Goal: Transaction & Acquisition: Download file/media

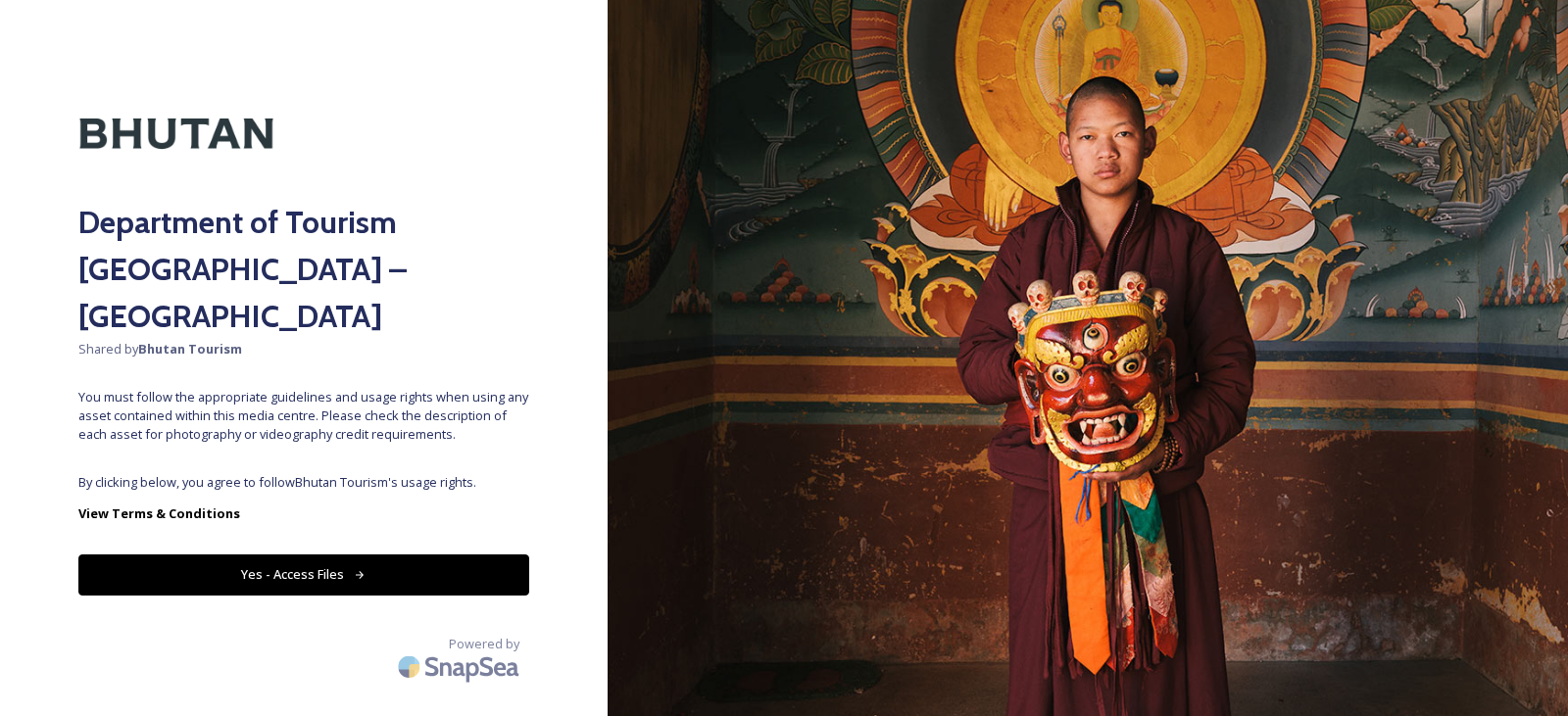
click at [294, 554] on button "Yes - Access Files" at bounding box center [304, 574] width 451 height 40
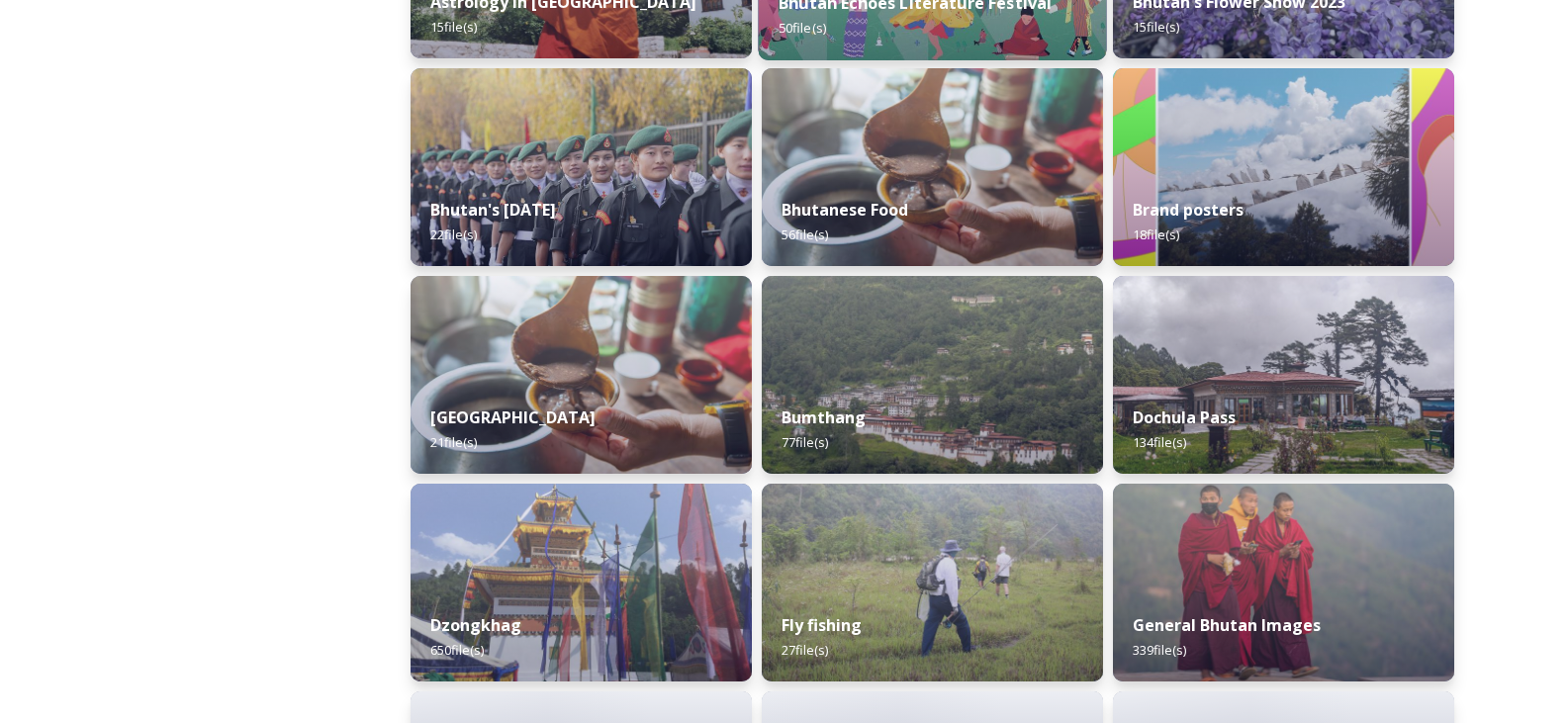
scroll to position [494, 0]
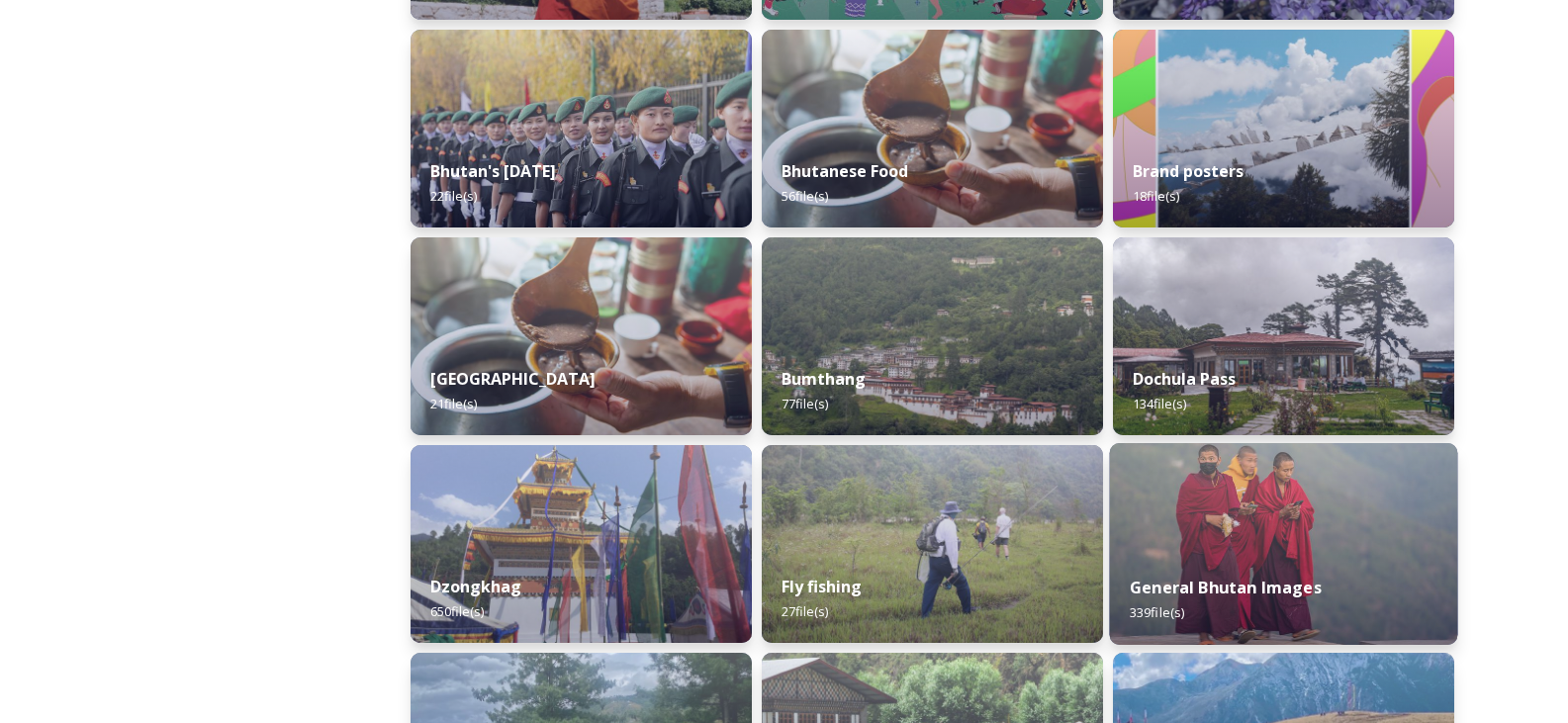
click at [1238, 469] on img at bounding box center [1284, 544] width 348 height 202
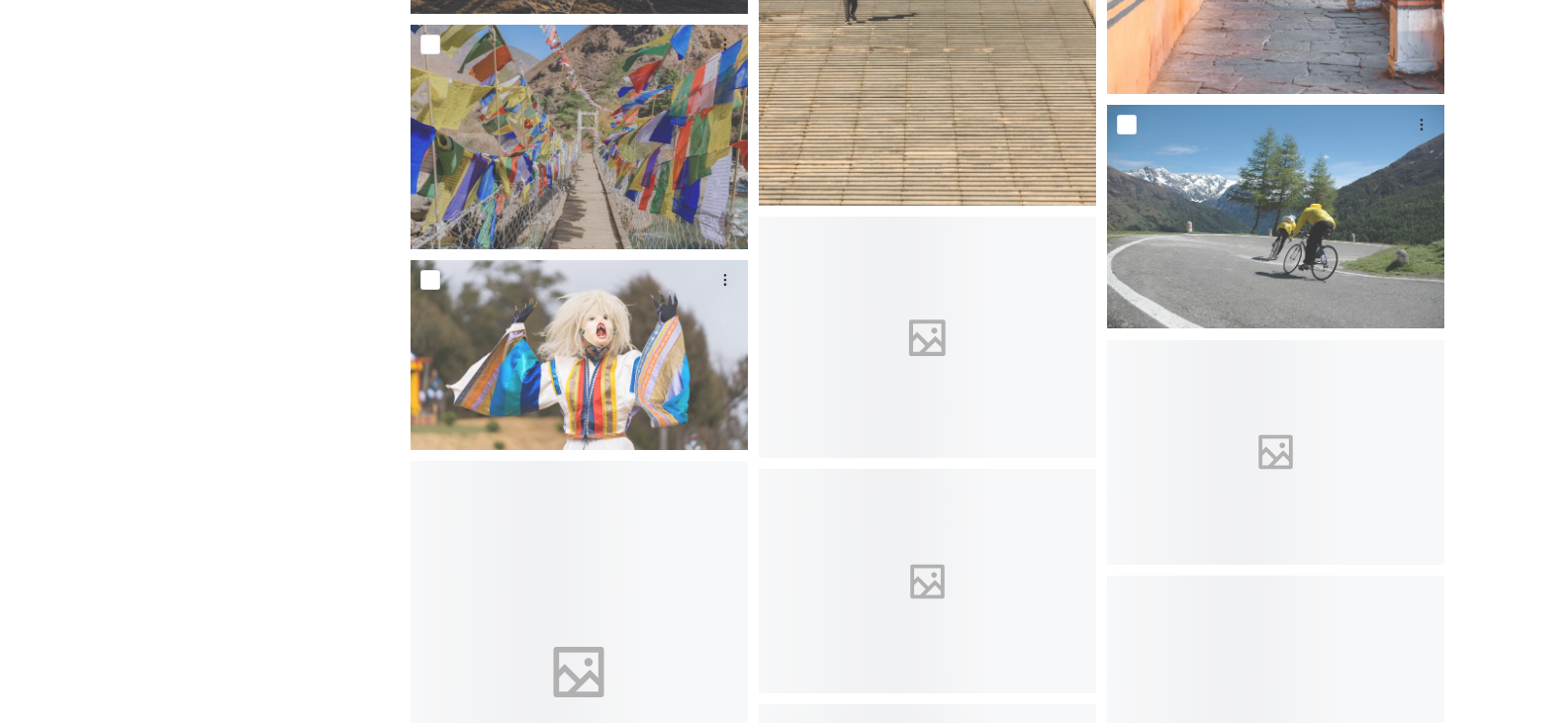
scroll to position [6827, 0]
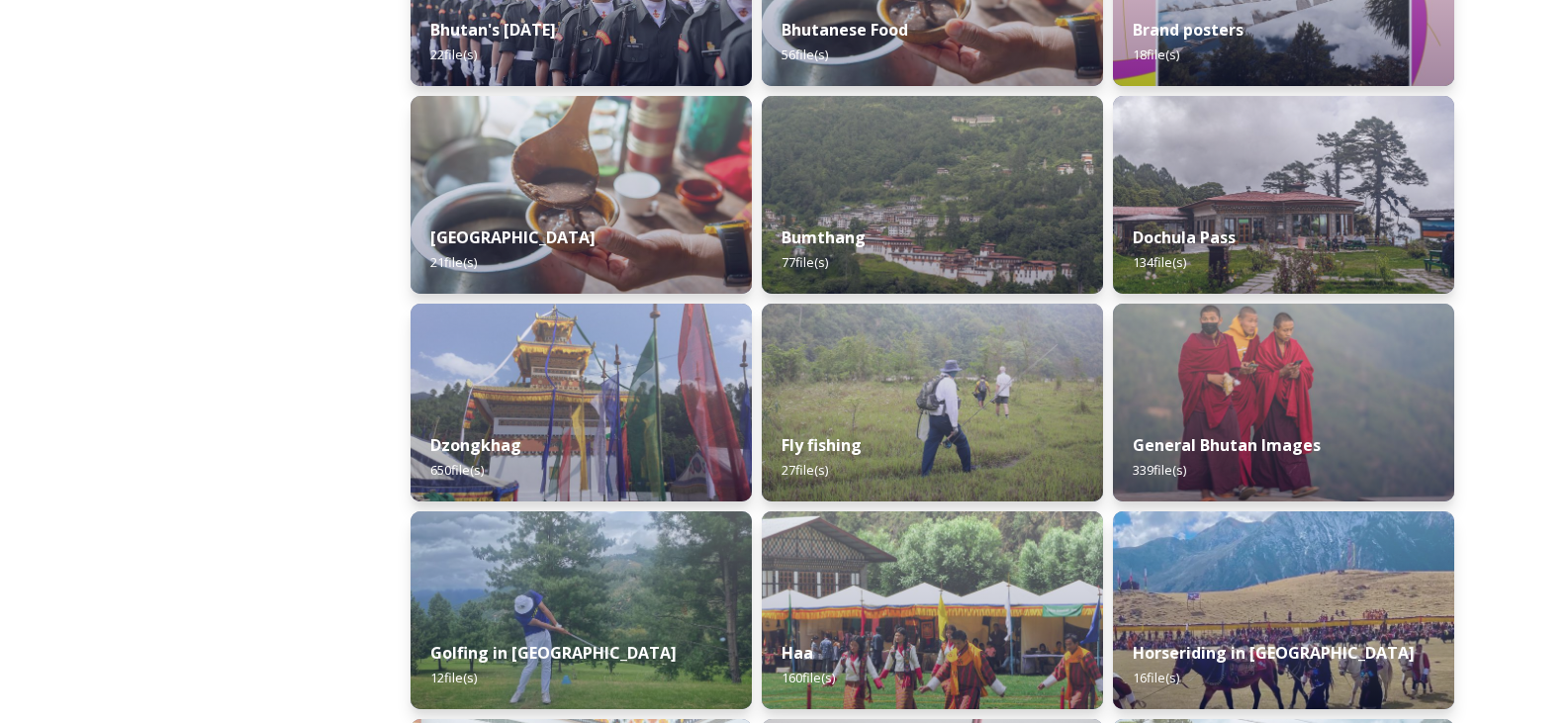
scroll to position [594, 0]
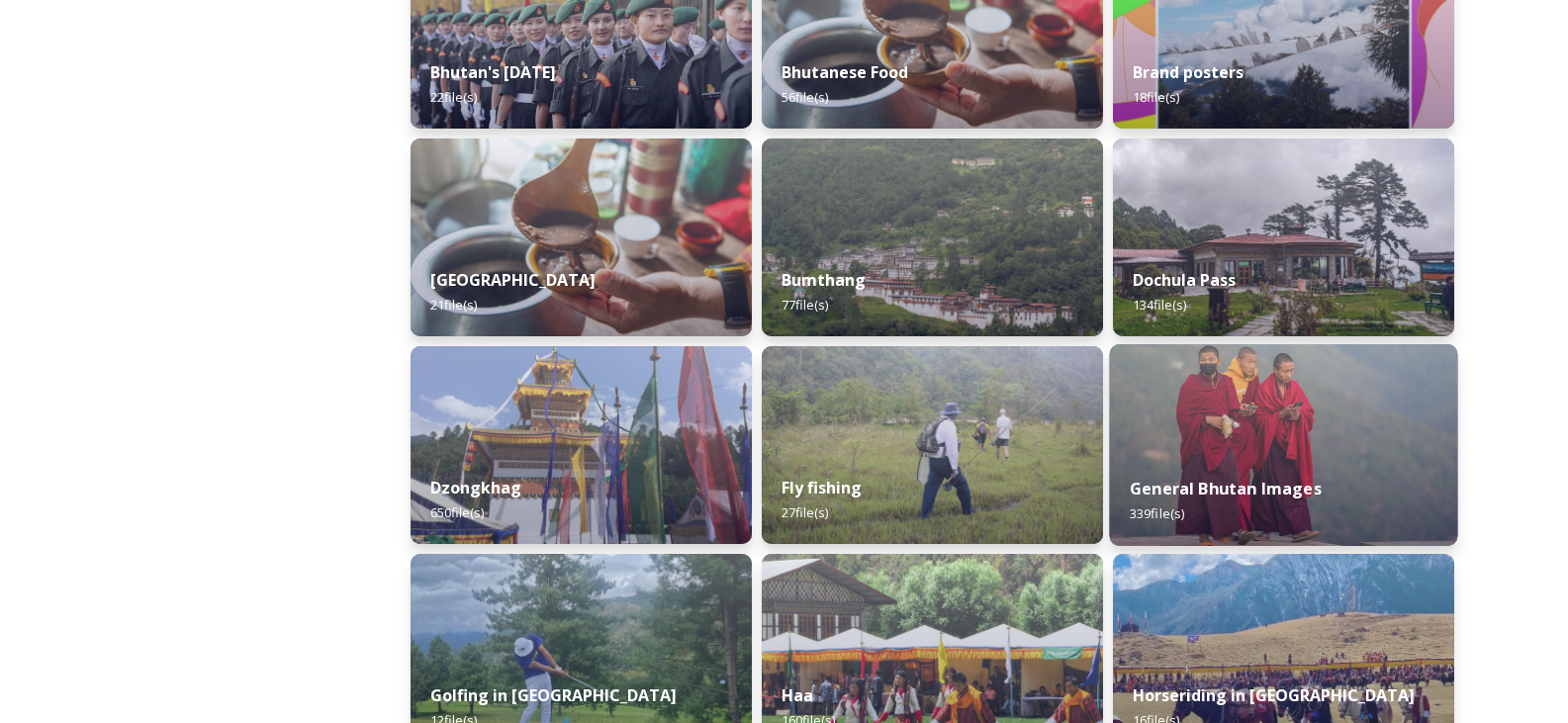
click at [1159, 430] on img at bounding box center [1284, 445] width 348 height 202
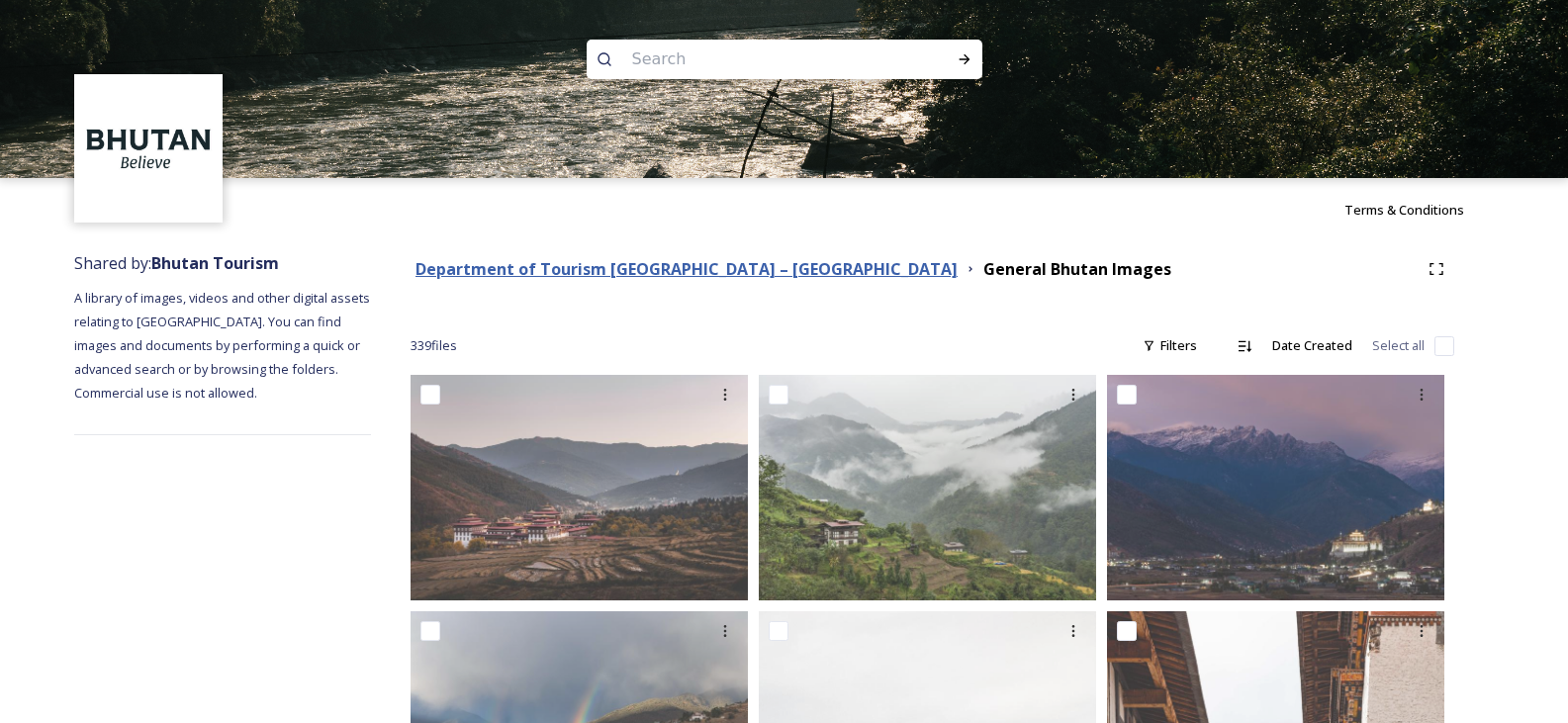
click at [665, 265] on strong "Department of Tourism [GEOGRAPHIC_DATA] – [GEOGRAPHIC_DATA]" at bounding box center [686, 270] width 542 height 22
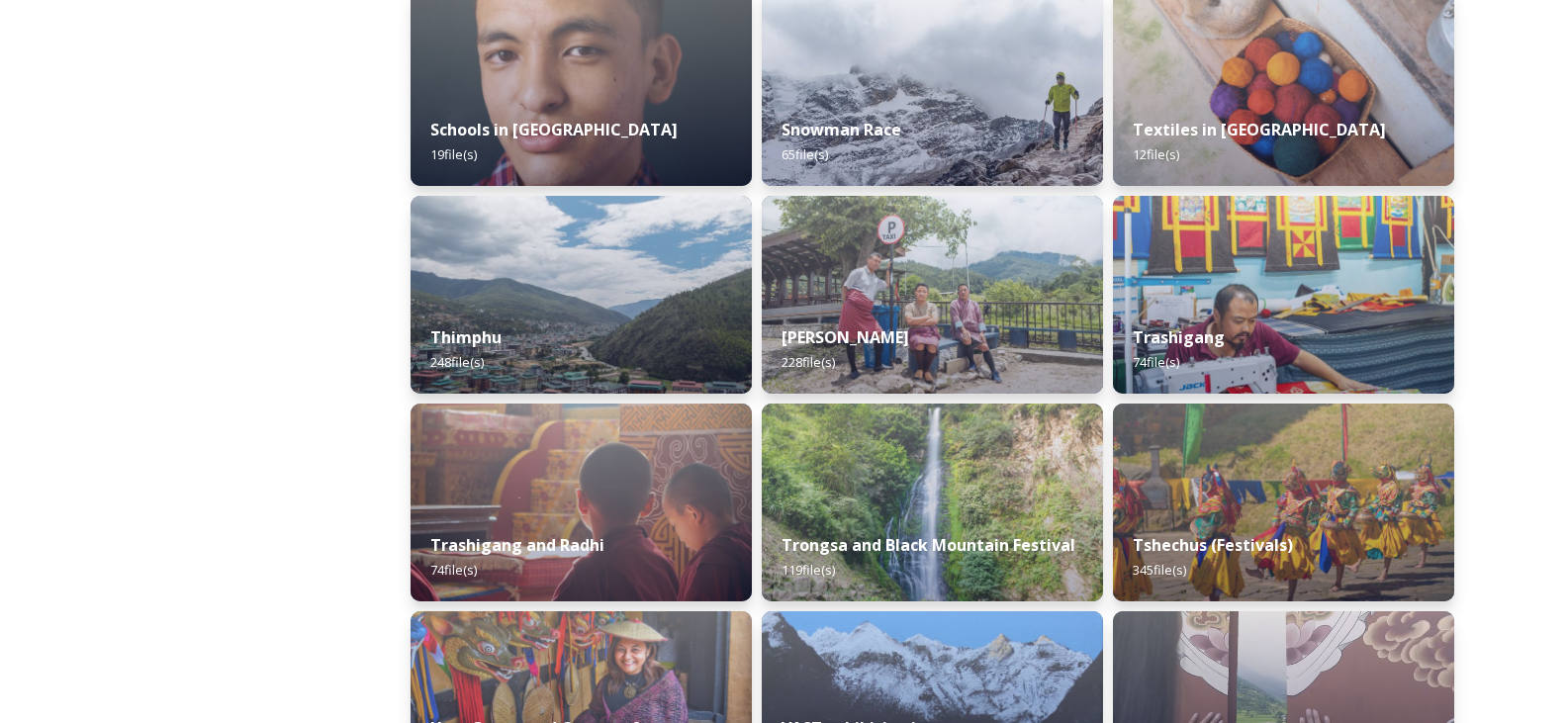
scroll to position [2473, 0]
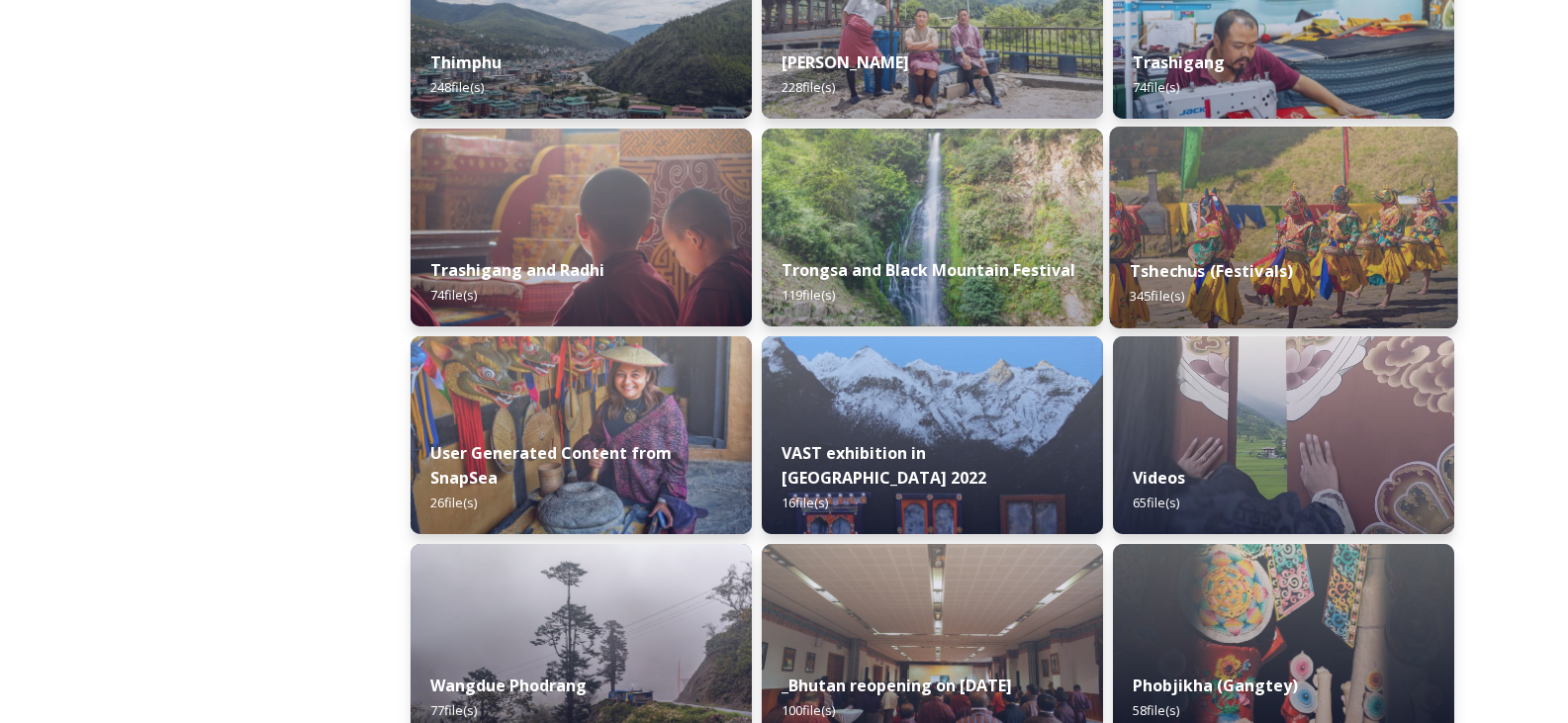
click at [1260, 236] on img at bounding box center [1284, 227] width 348 height 202
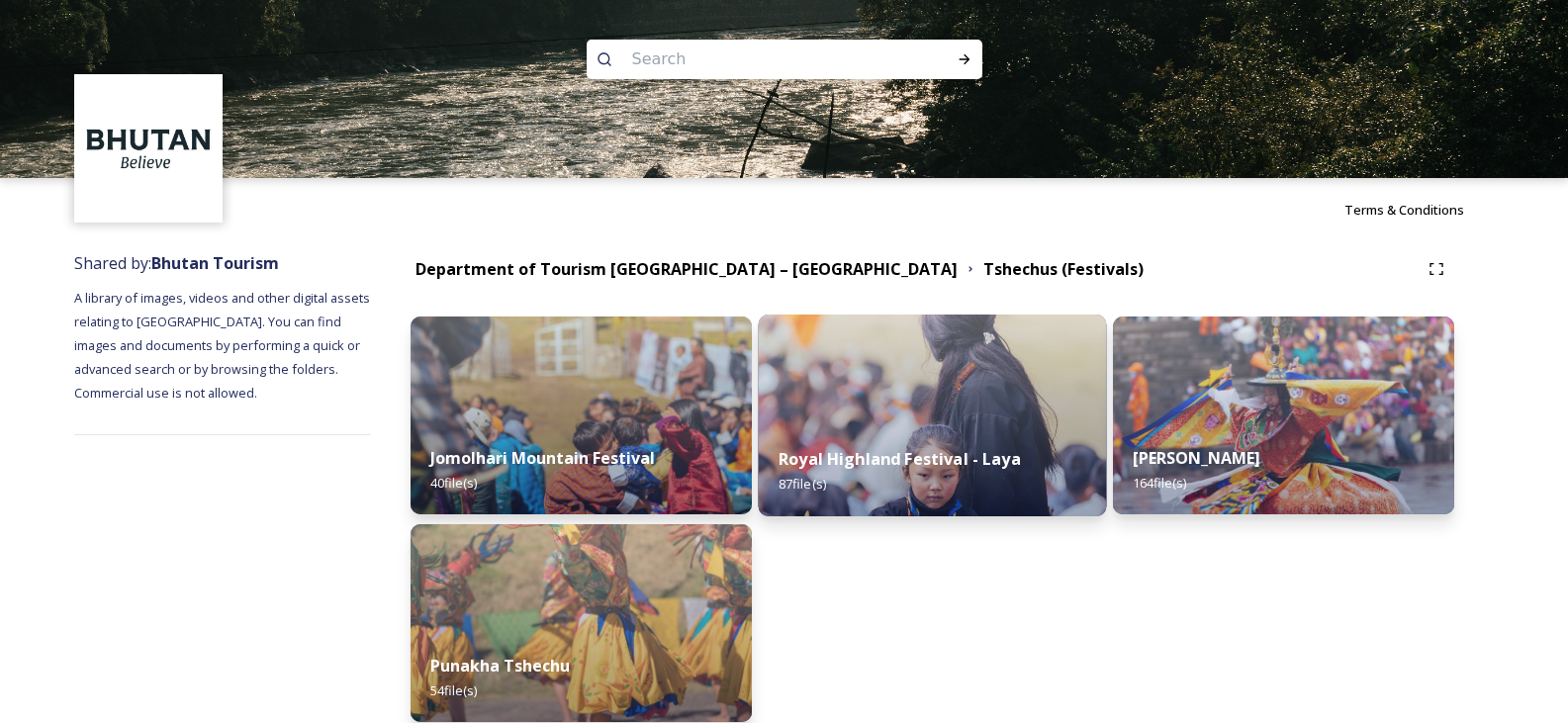
click at [887, 426] on img at bounding box center [933, 415] width 348 height 202
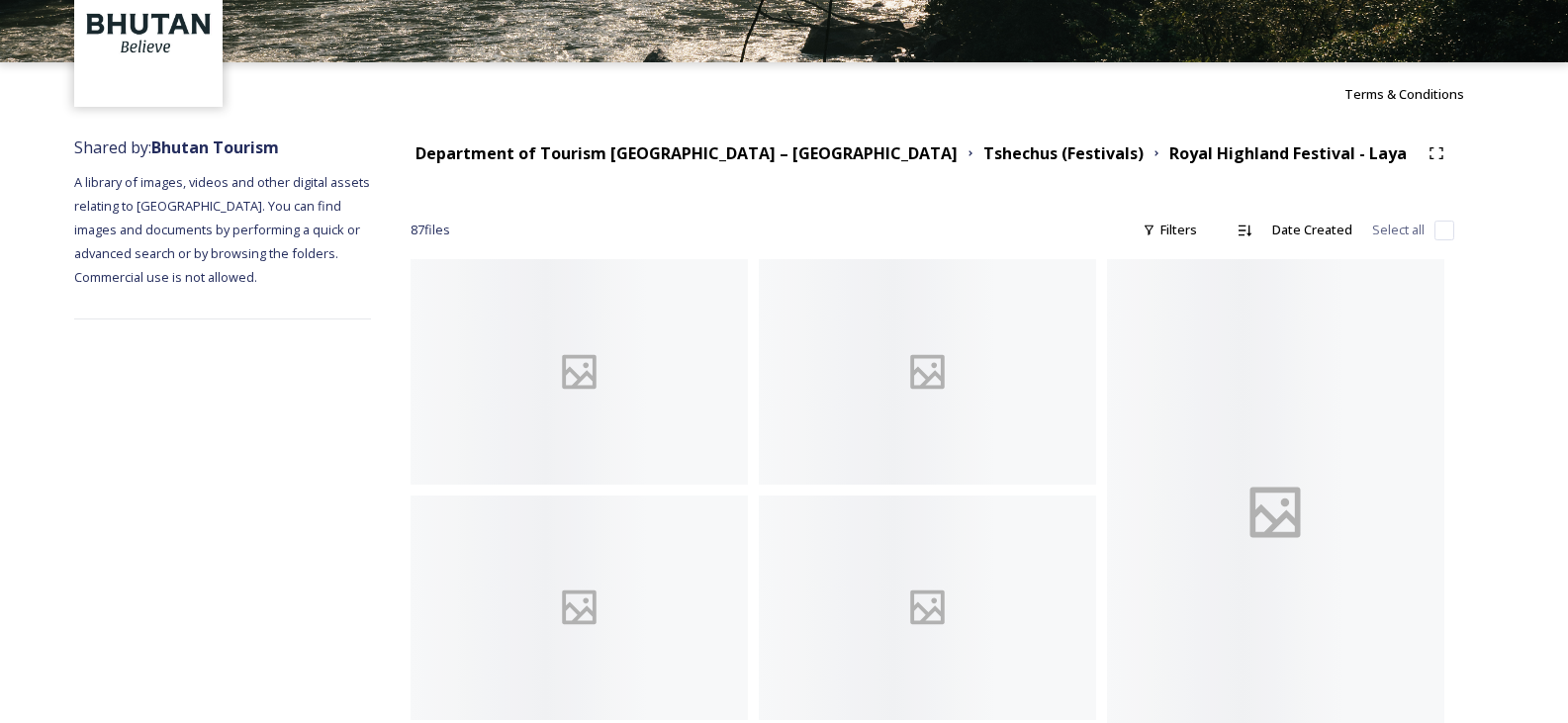
scroll to position [98, 0]
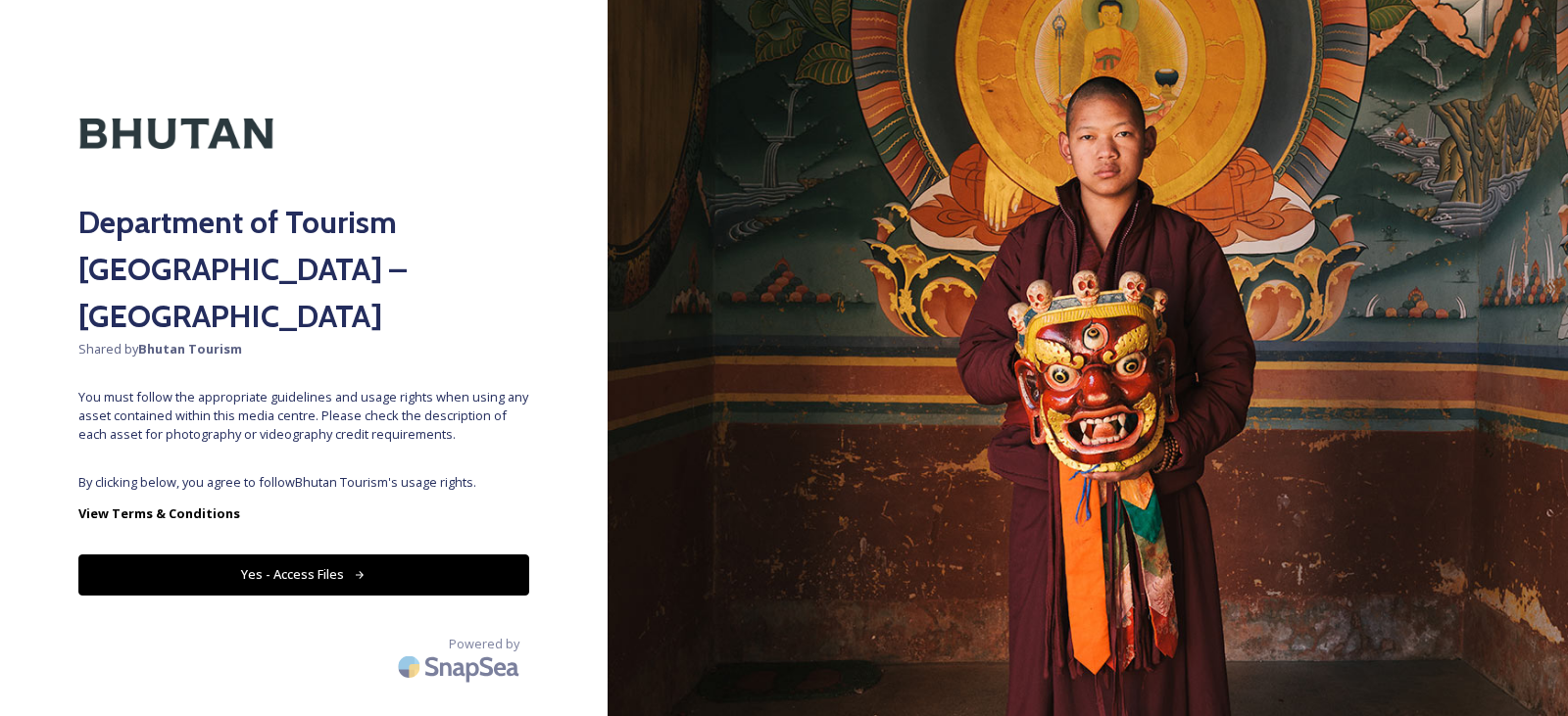
click at [298, 554] on button "Yes - Access Files" at bounding box center [304, 574] width 451 height 40
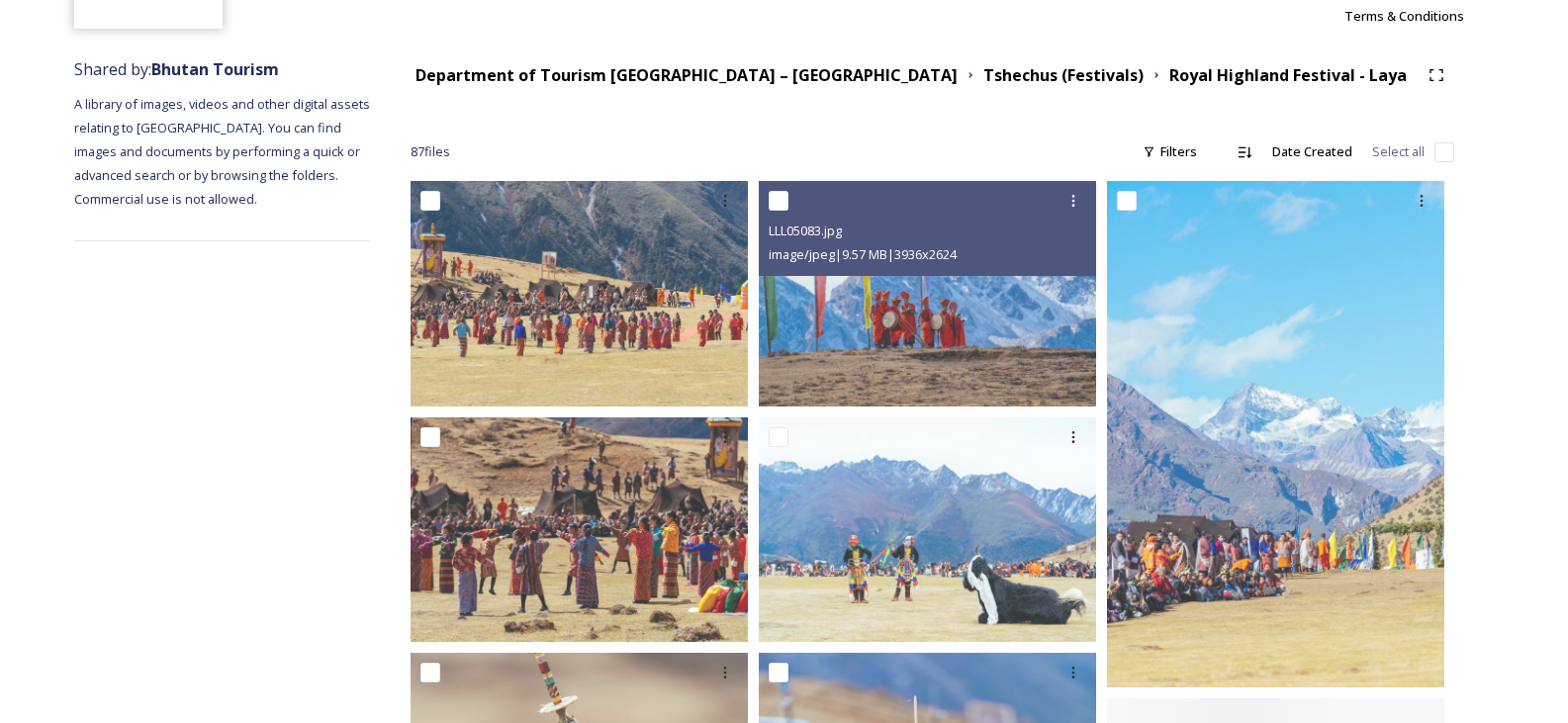
scroll to position [98, 0]
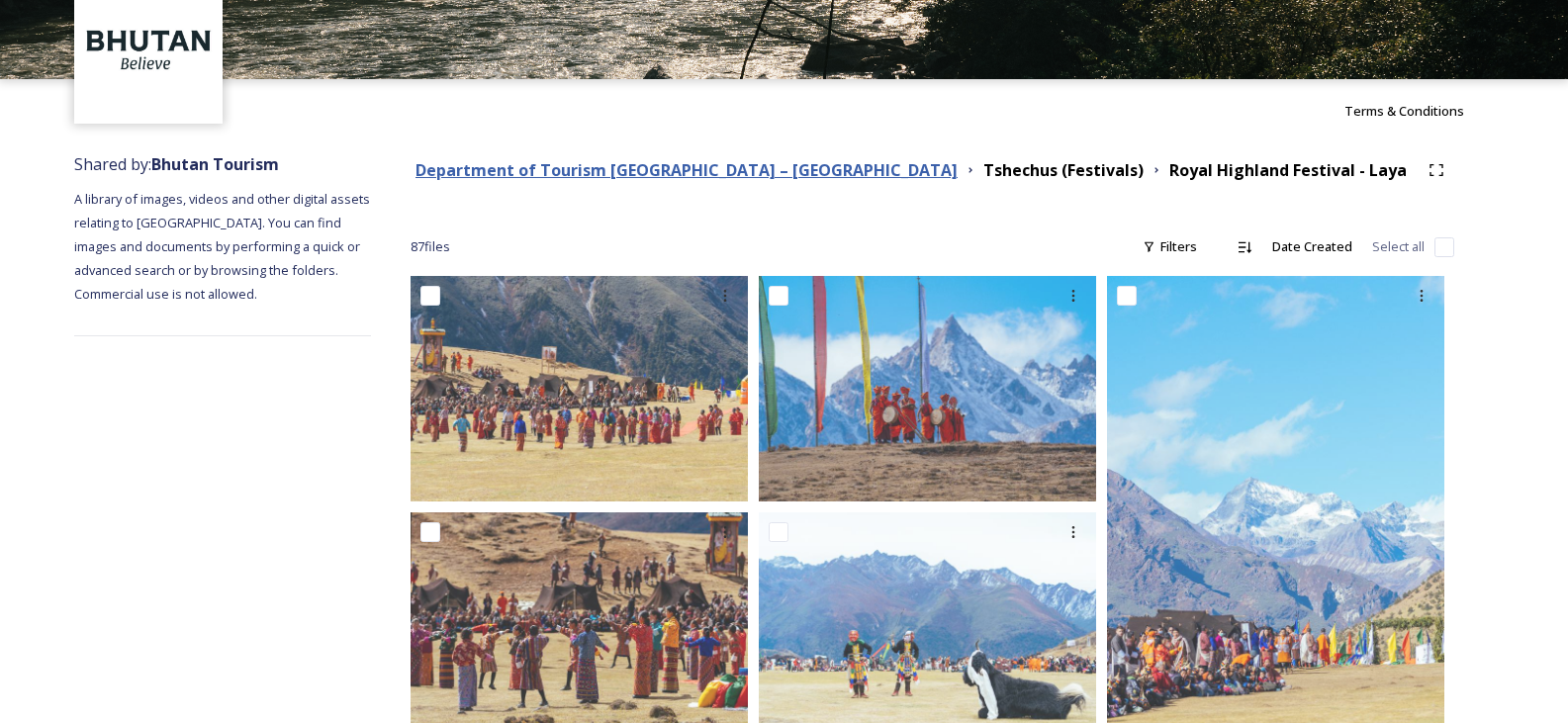
click at [694, 168] on strong "Department of Tourism [GEOGRAPHIC_DATA] – [GEOGRAPHIC_DATA]" at bounding box center [686, 170] width 542 height 22
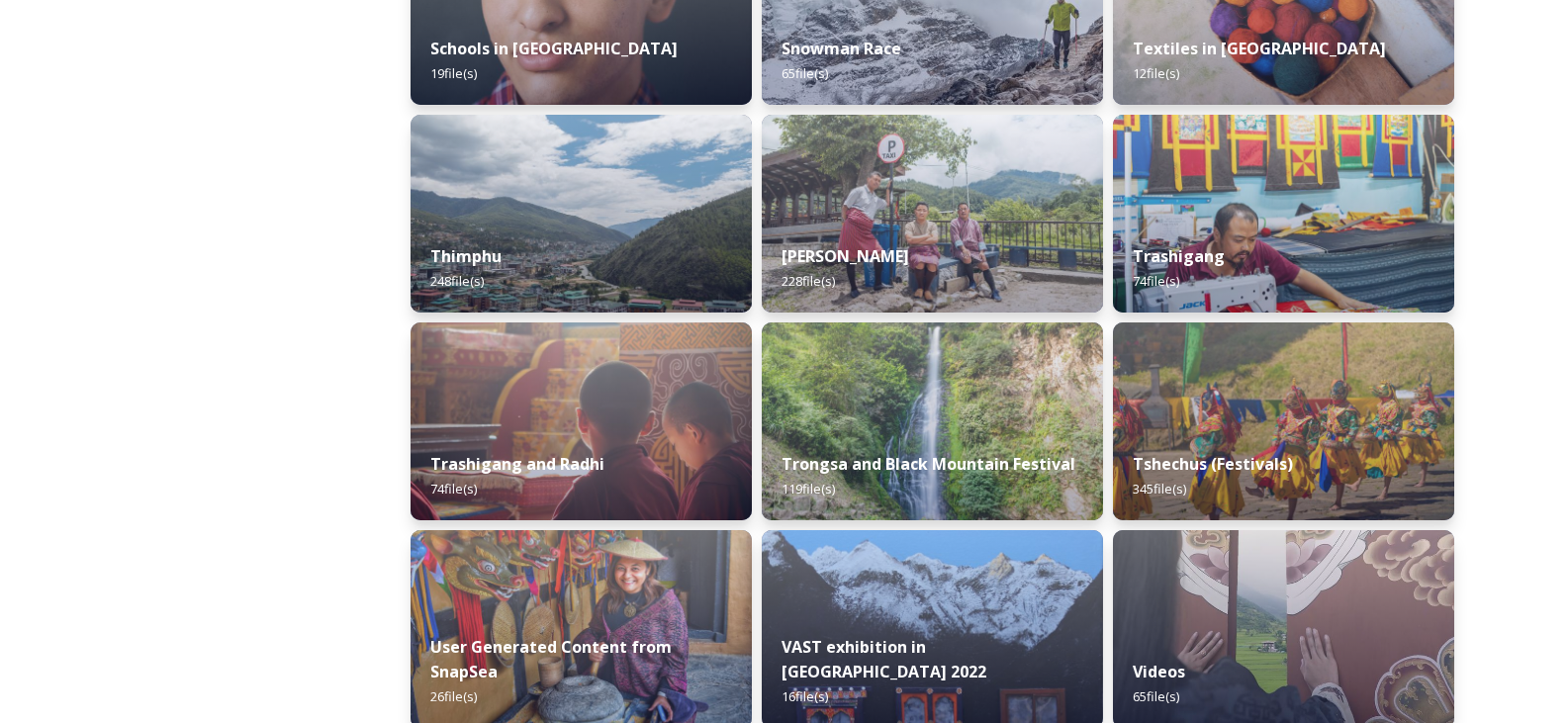
scroll to position [2473, 0]
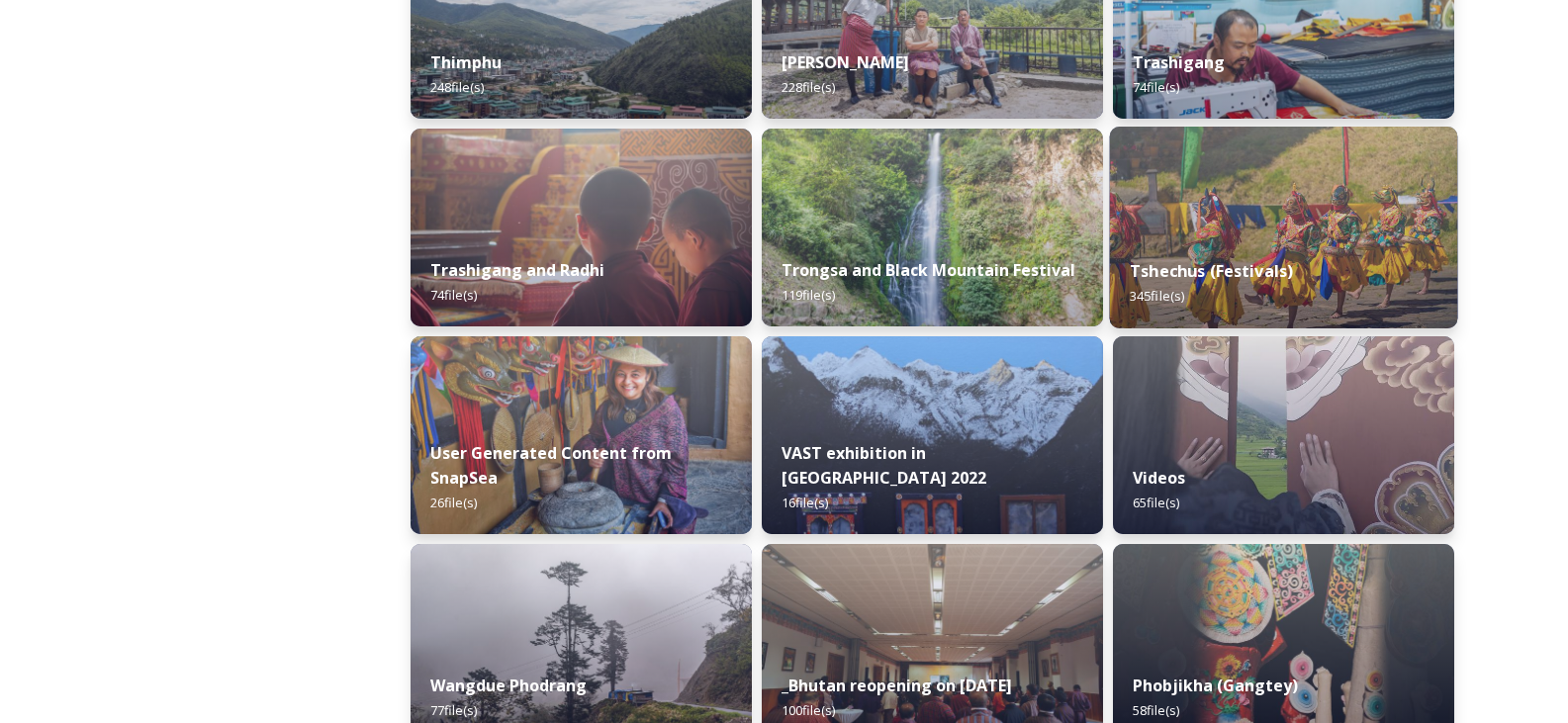
click at [1213, 186] on img at bounding box center [1284, 227] width 348 height 202
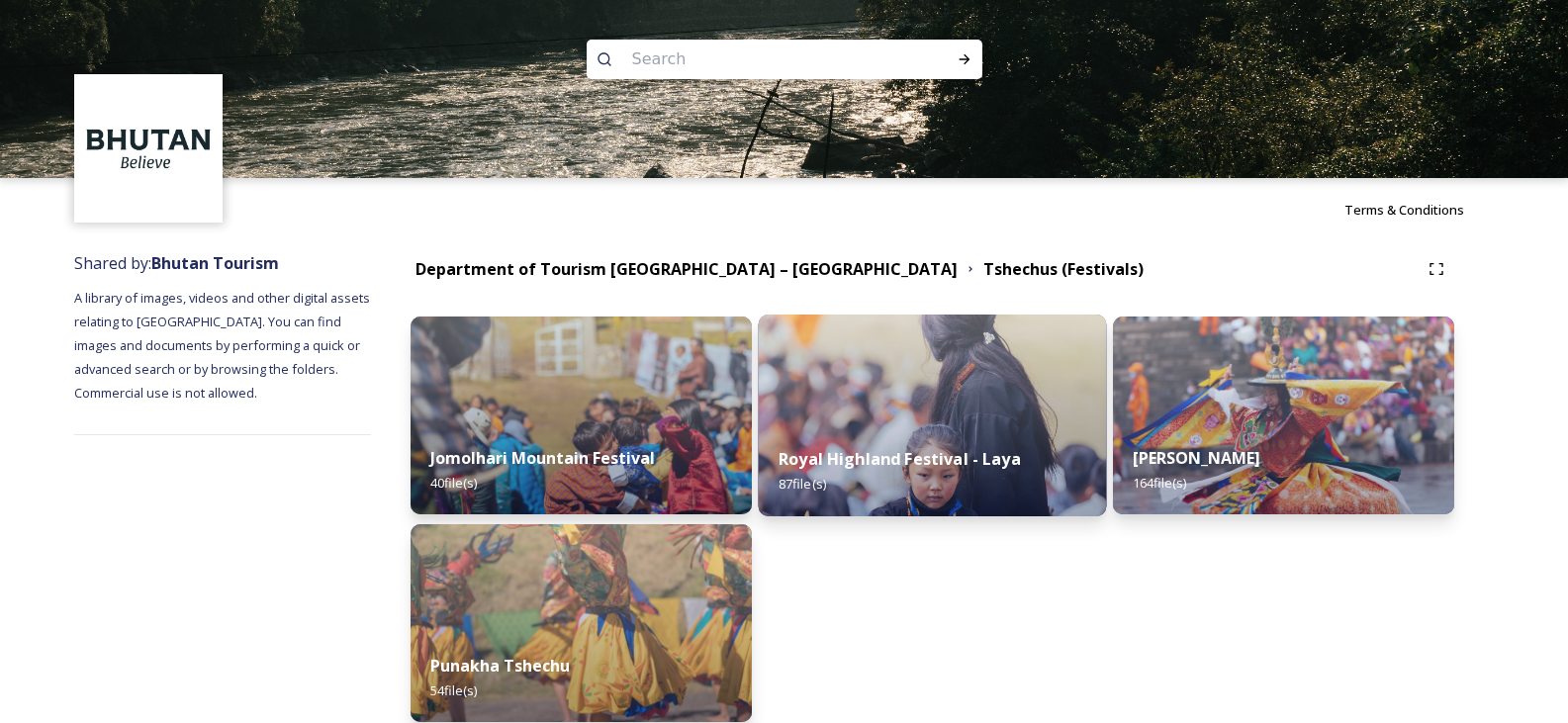
click at [956, 433] on div "Royal Highland Festival - Laya 87 file(s)" at bounding box center [933, 471] width 348 height 90
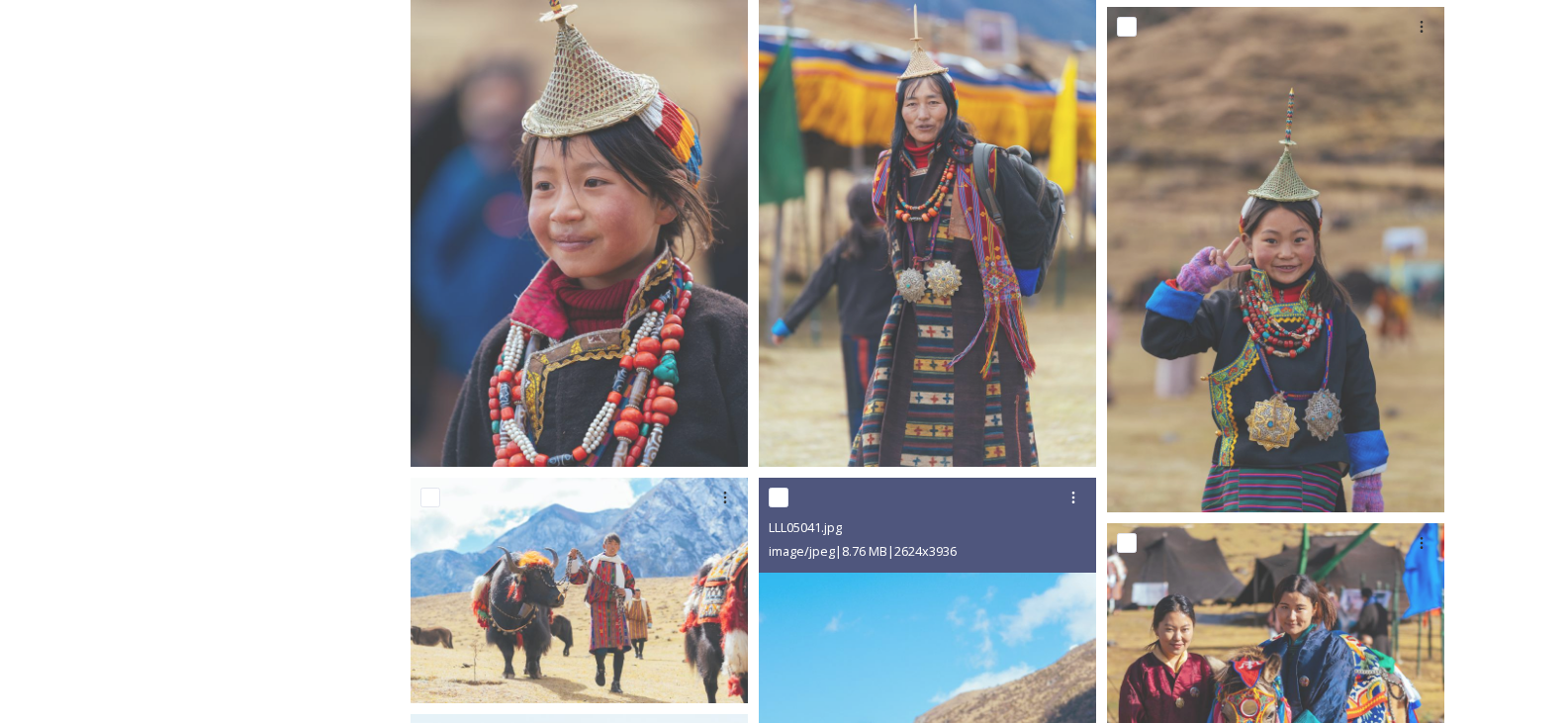
scroll to position [673, 0]
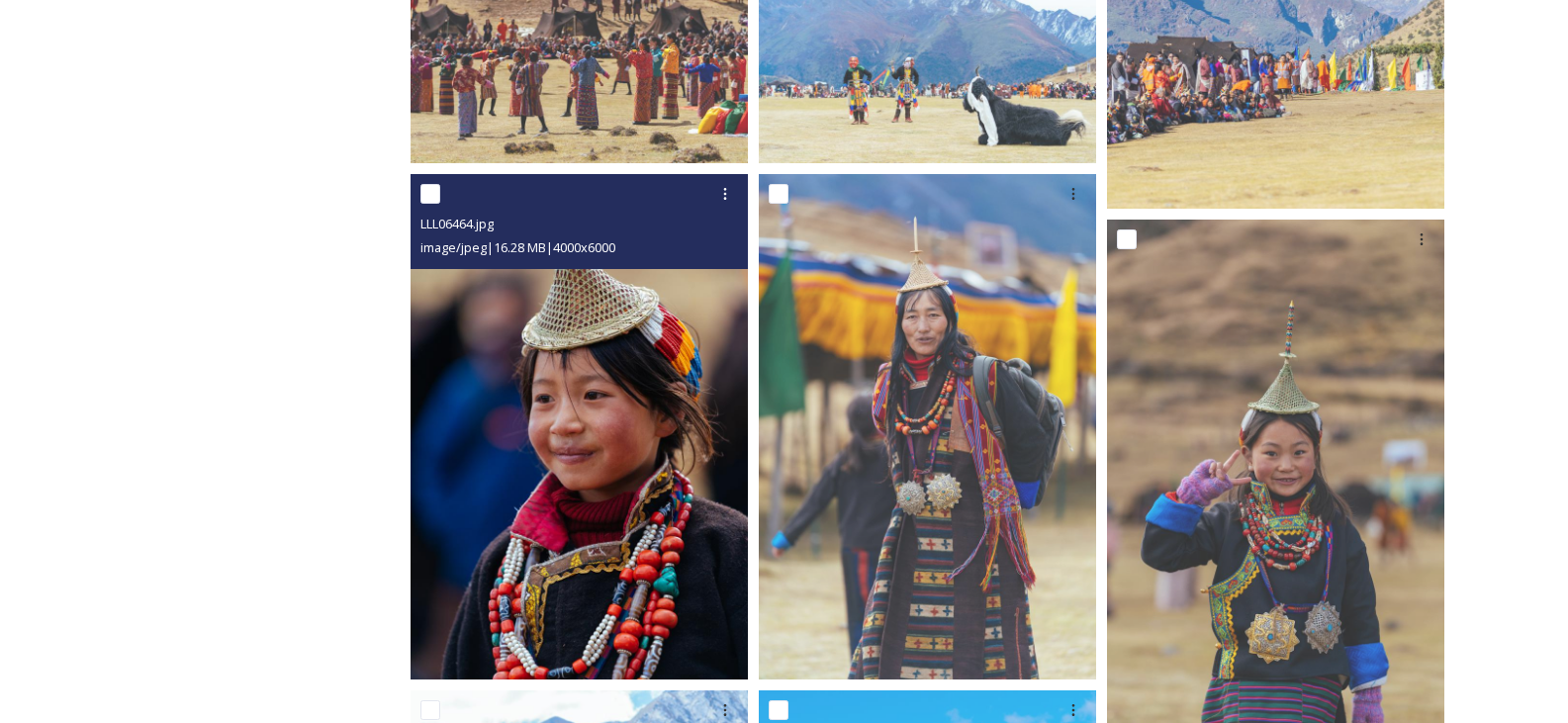
click at [649, 462] on img at bounding box center [579, 427] width 337 height 506
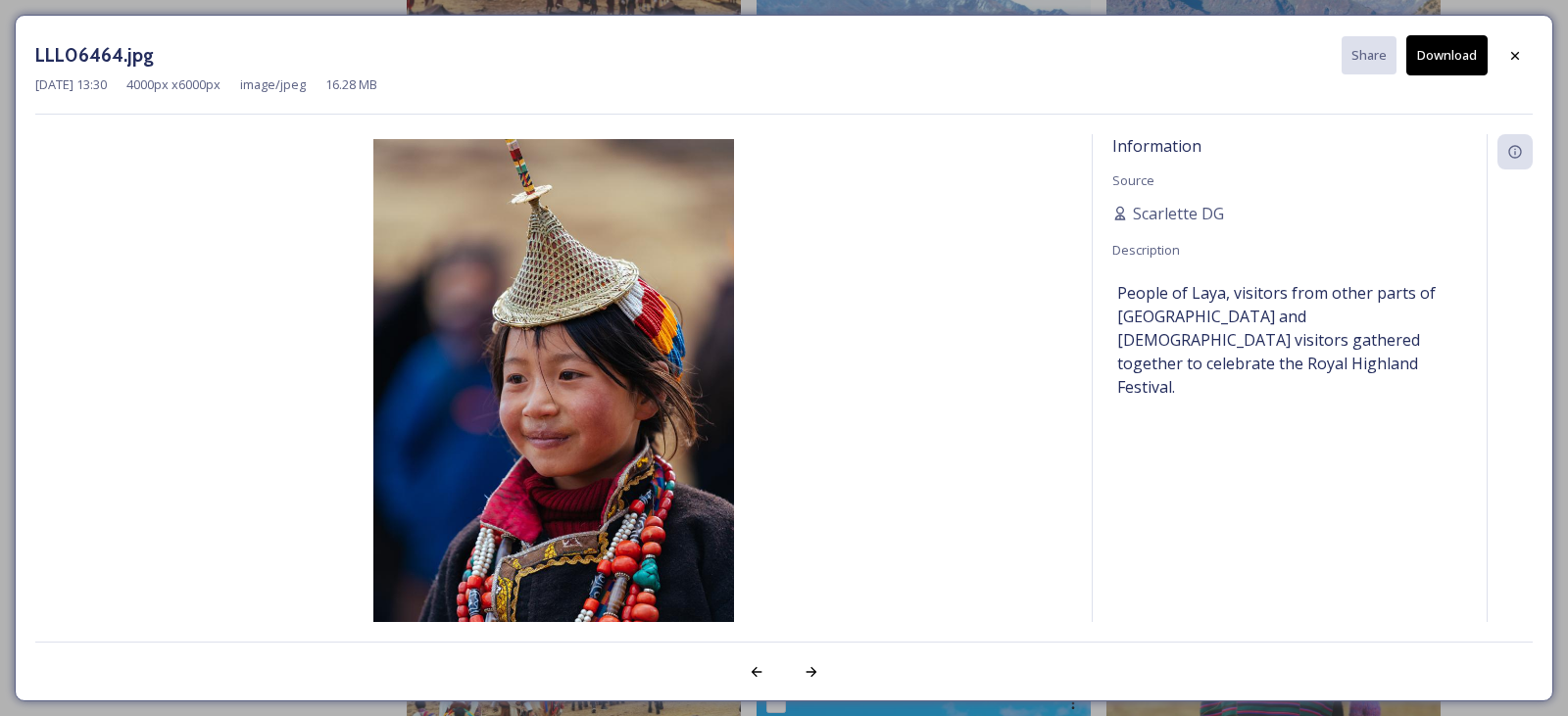
click at [1450, 50] on button "Download" at bounding box center [1447, 55] width 82 height 40
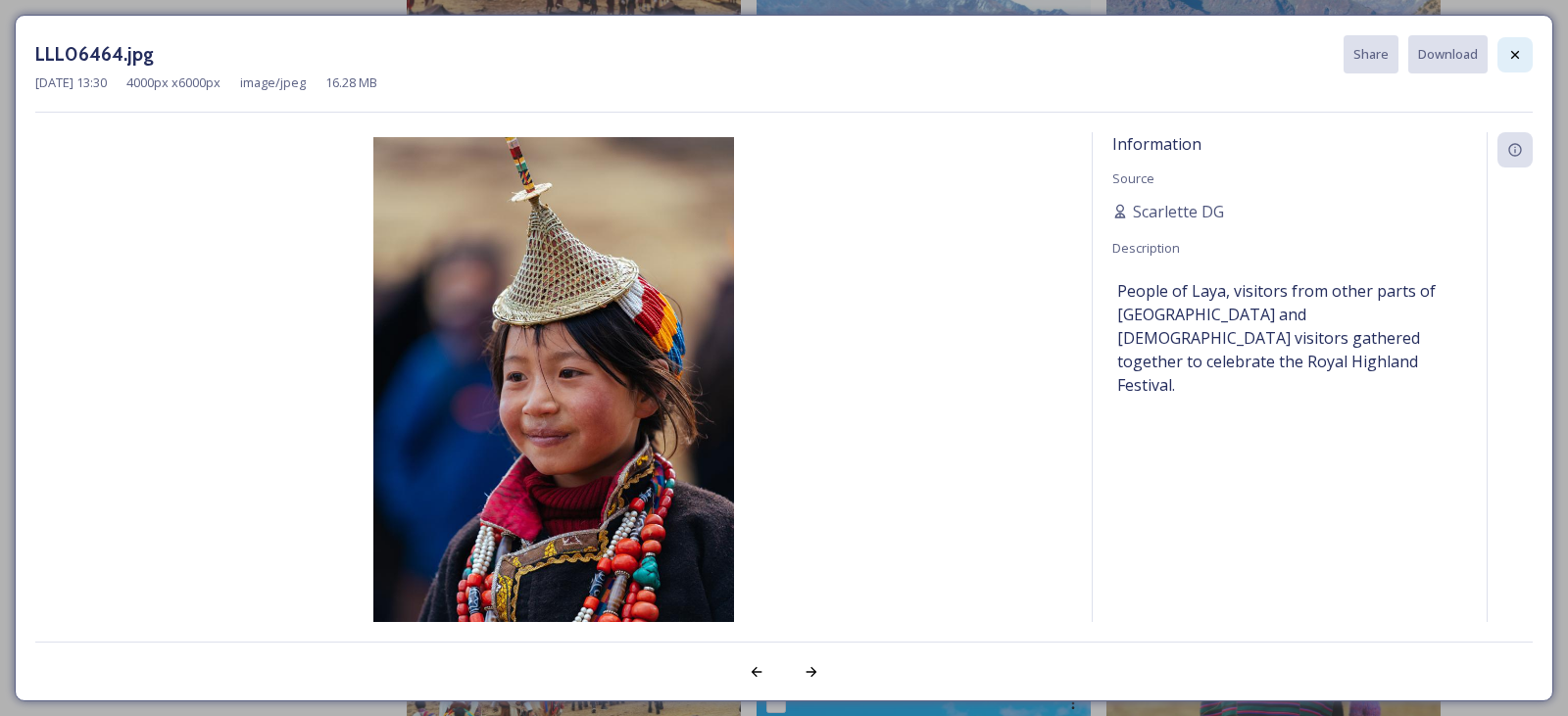
click at [1523, 53] on div at bounding box center [1515, 55] width 35 height 35
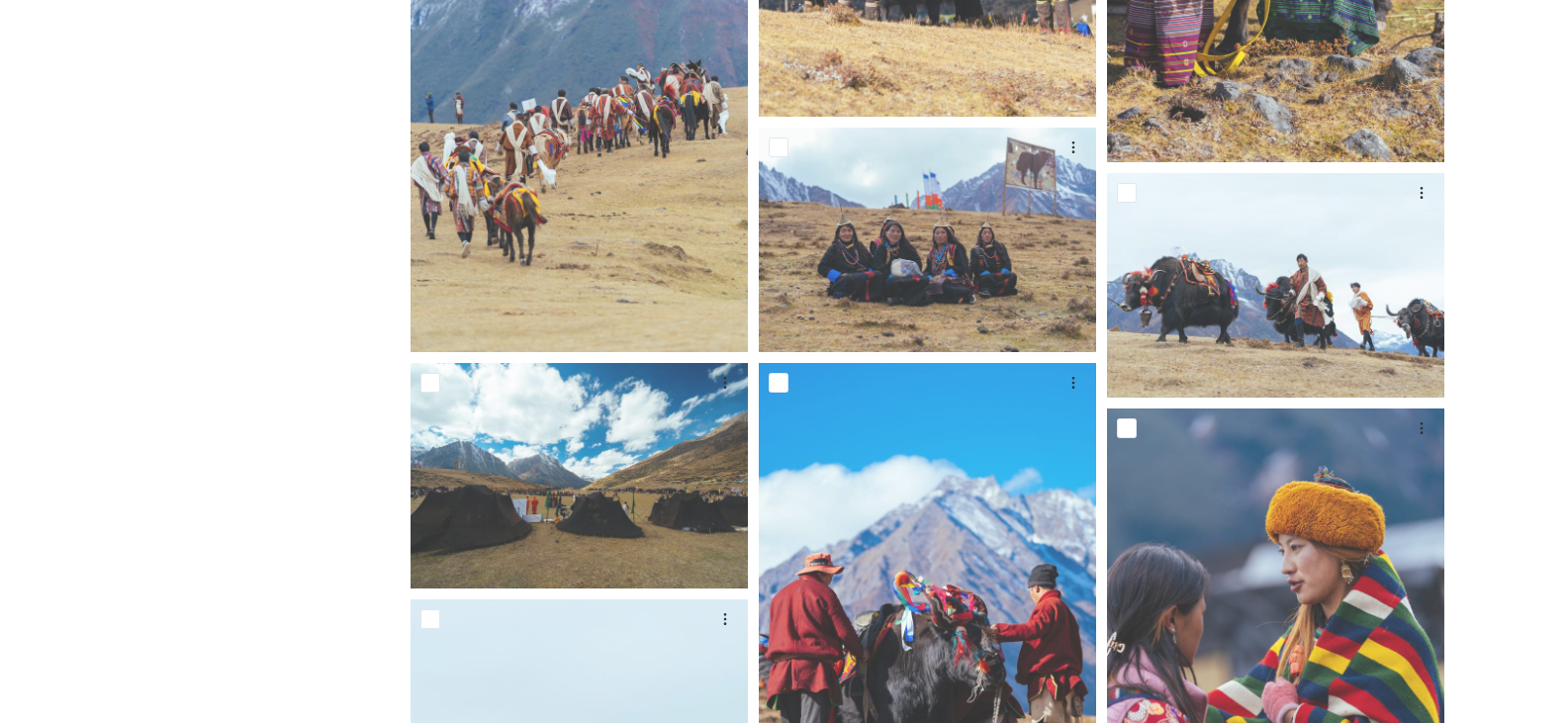
scroll to position [1761, 0]
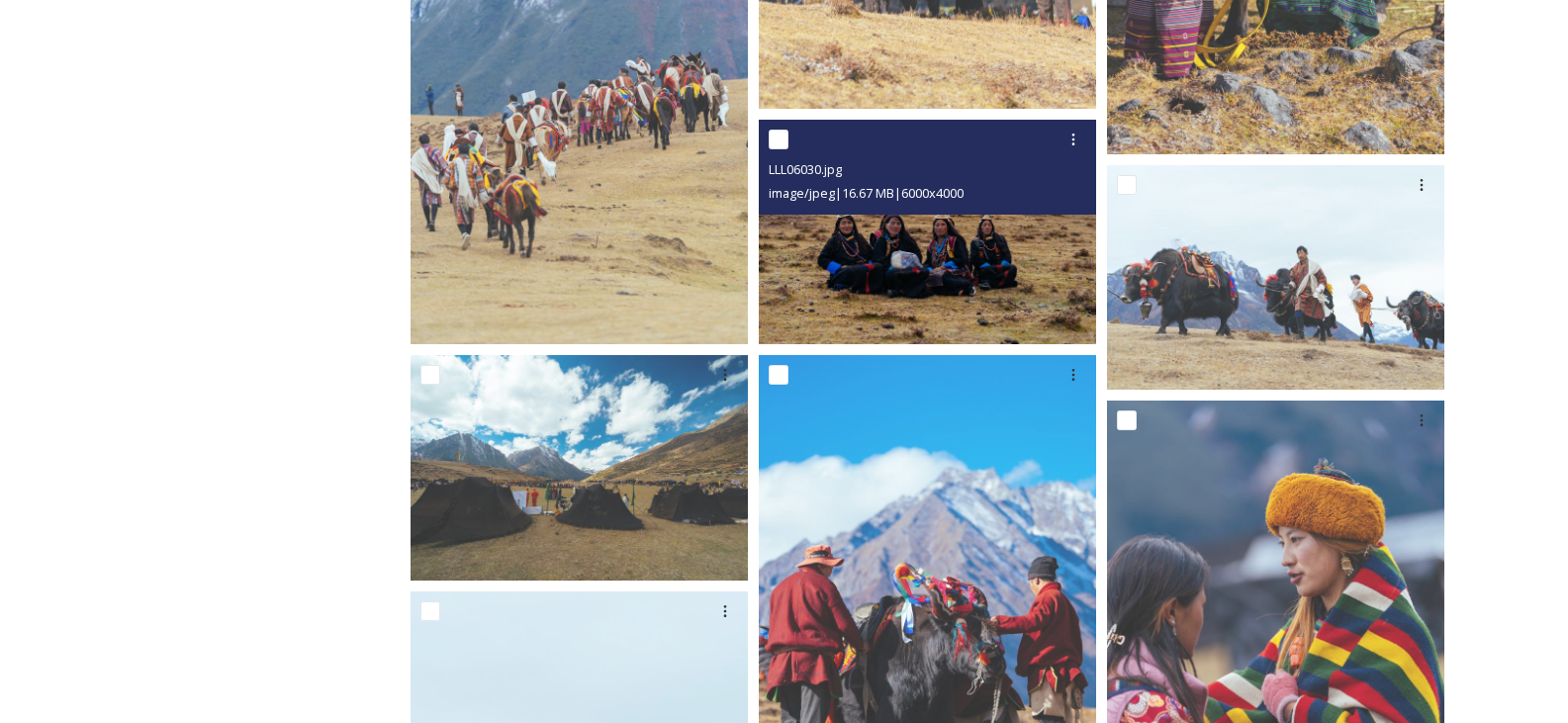
click at [954, 247] on img at bounding box center [927, 232] width 337 height 225
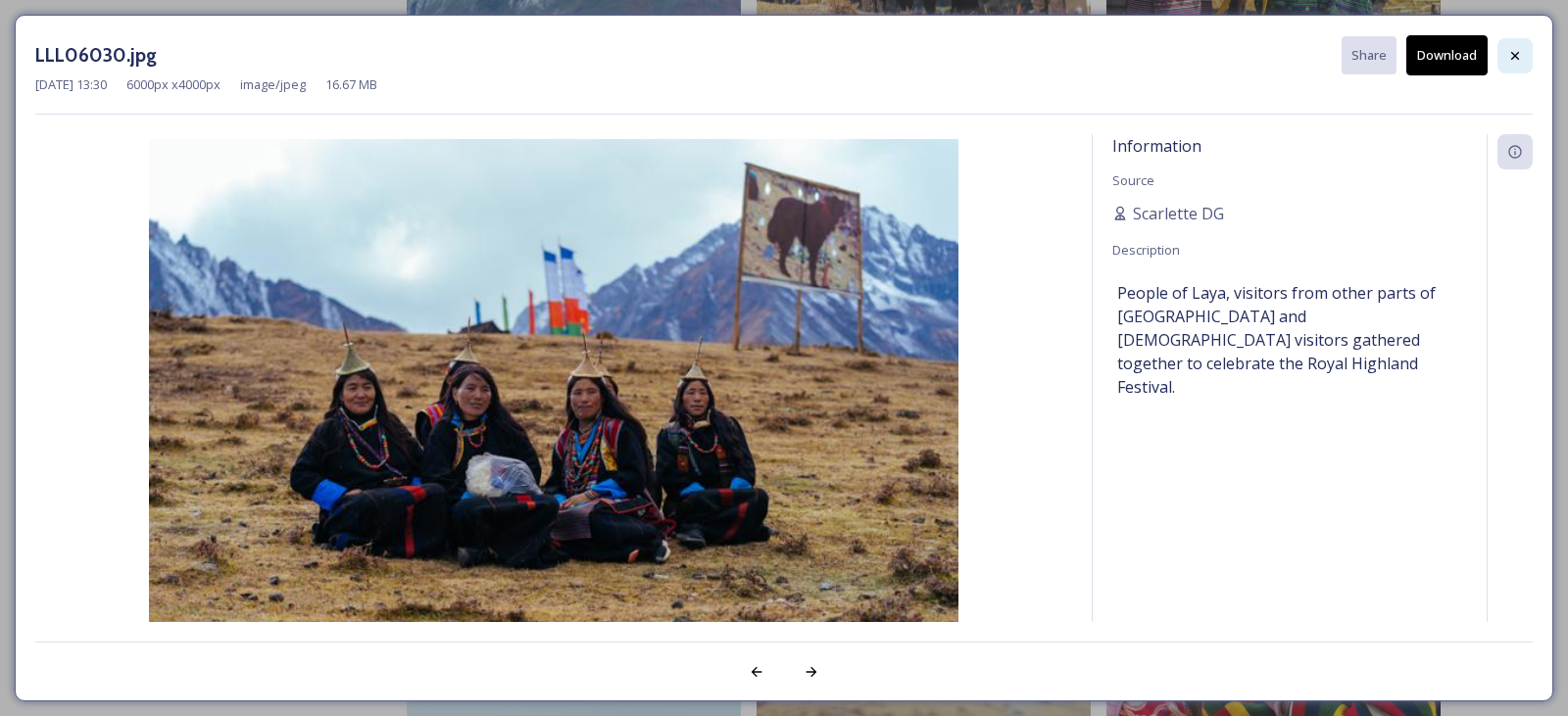
click at [1518, 46] on div at bounding box center [1515, 56] width 35 height 35
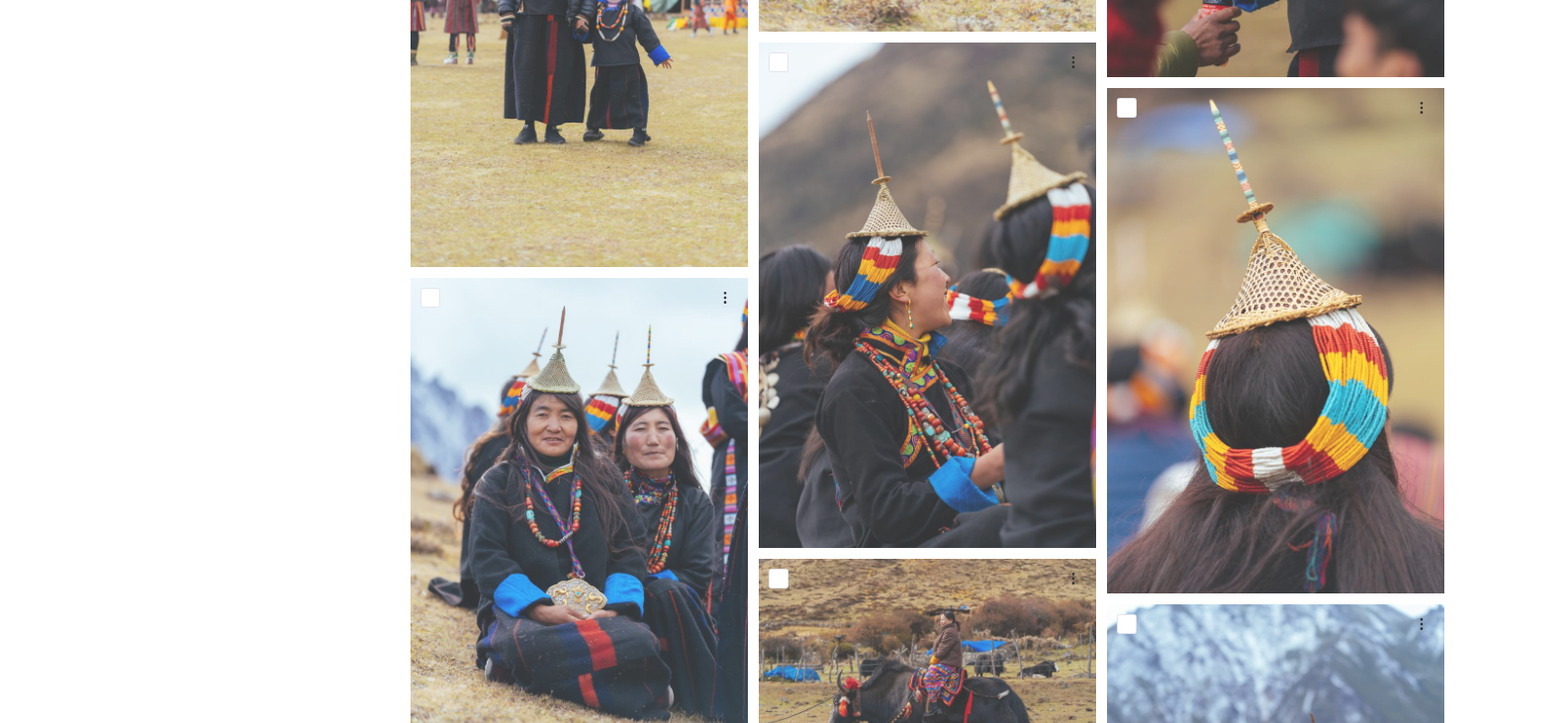
scroll to position [3443, 0]
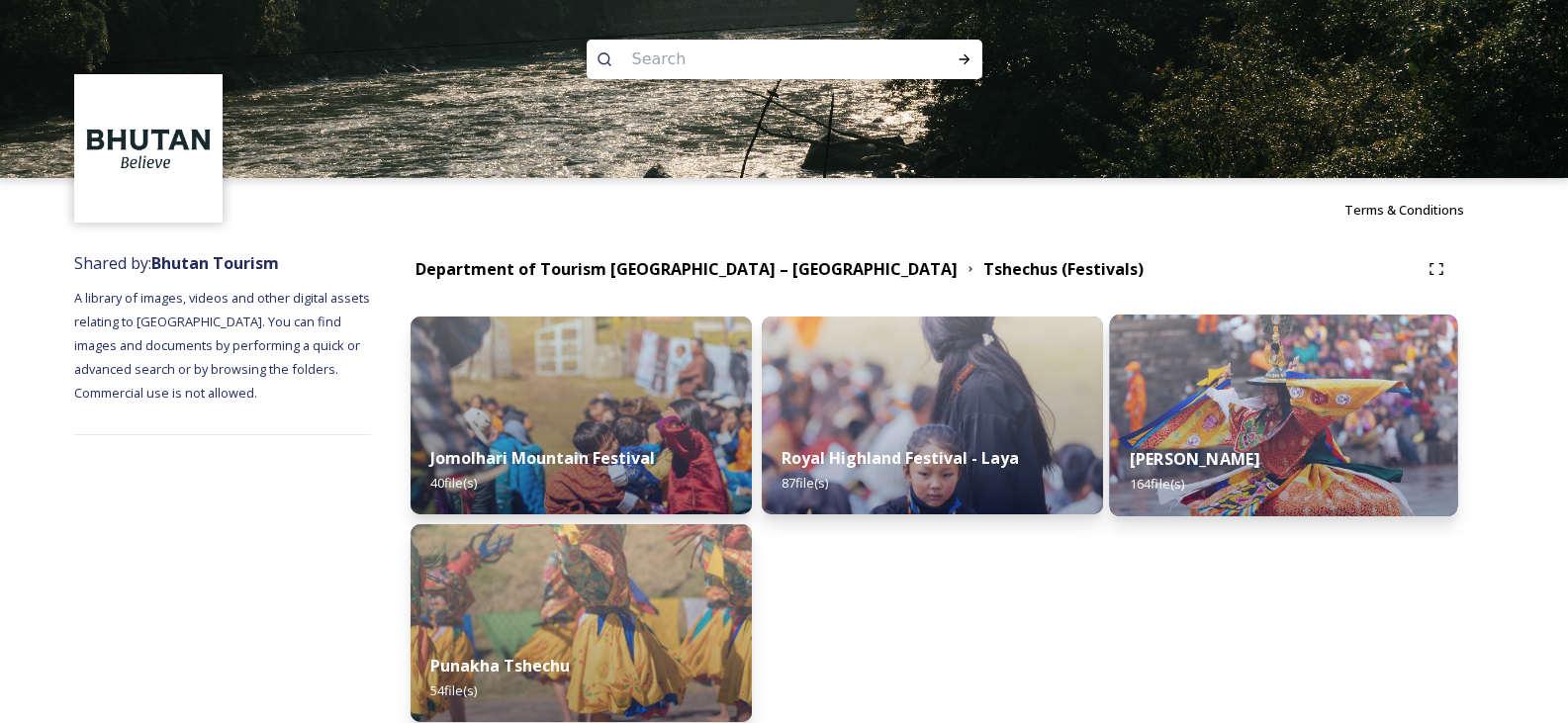
click at [1285, 419] on img at bounding box center [1284, 415] width 348 height 202
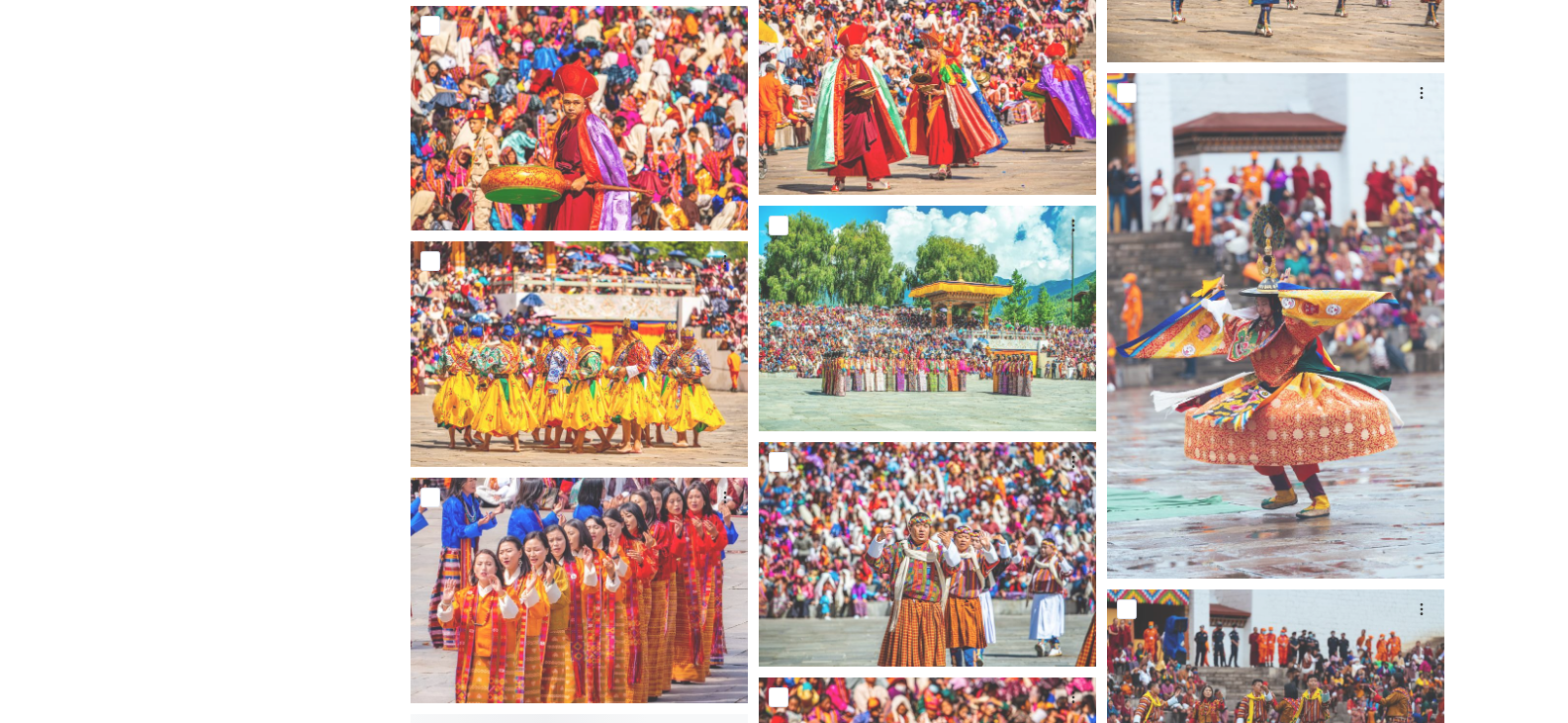
scroll to position [7321, 0]
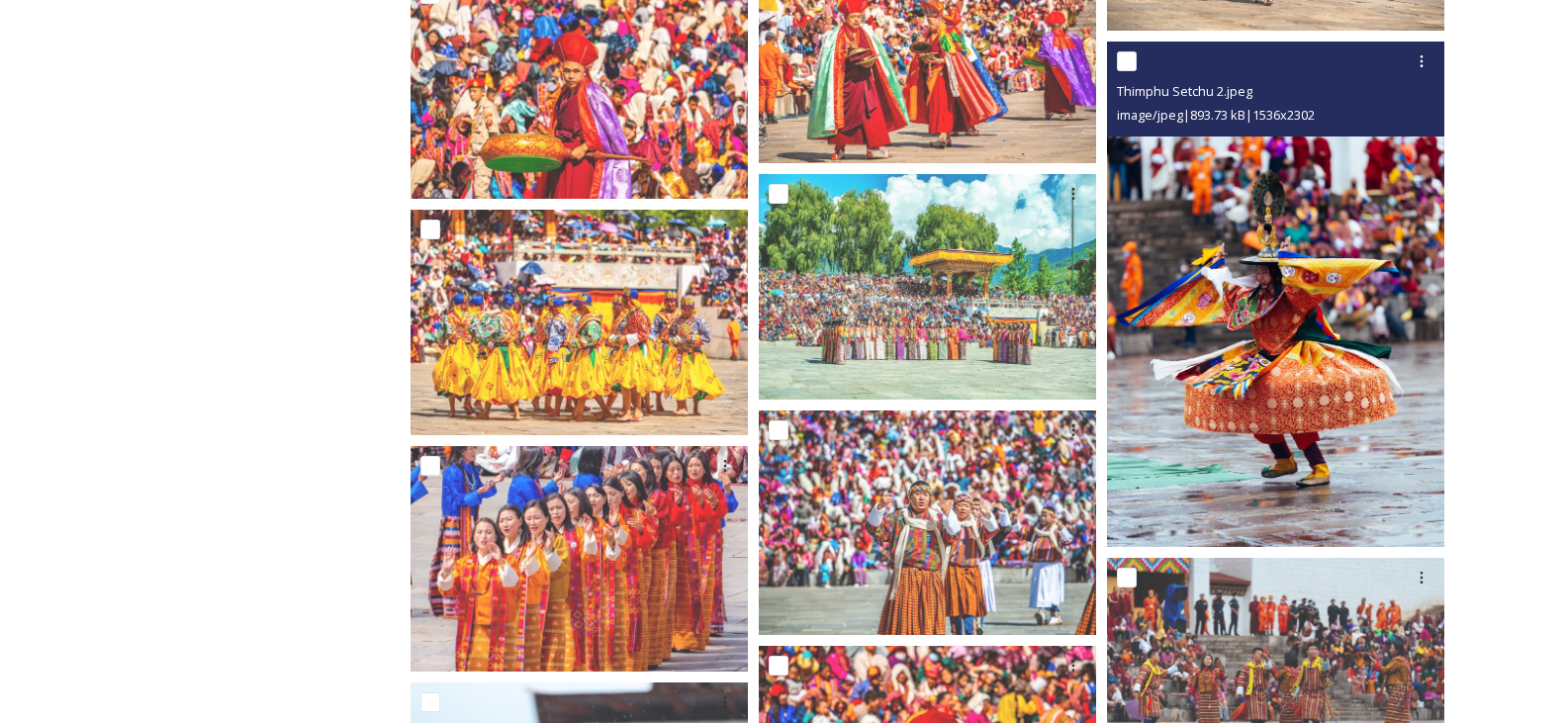
click at [1292, 260] on img at bounding box center [1275, 294] width 337 height 505
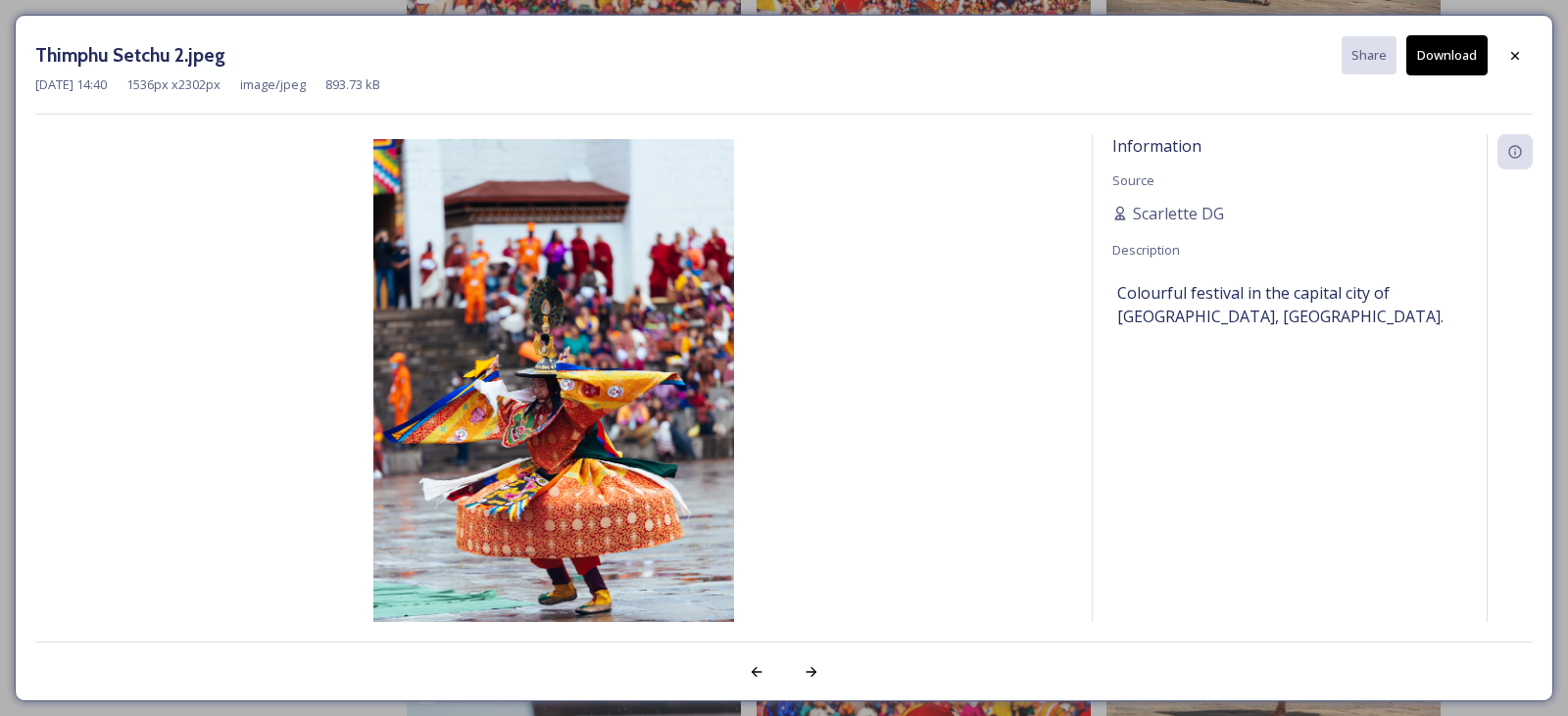
click at [1436, 61] on button "Download" at bounding box center [1447, 55] width 82 height 40
click at [1513, 54] on icon at bounding box center [1515, 55] width 8 height 8
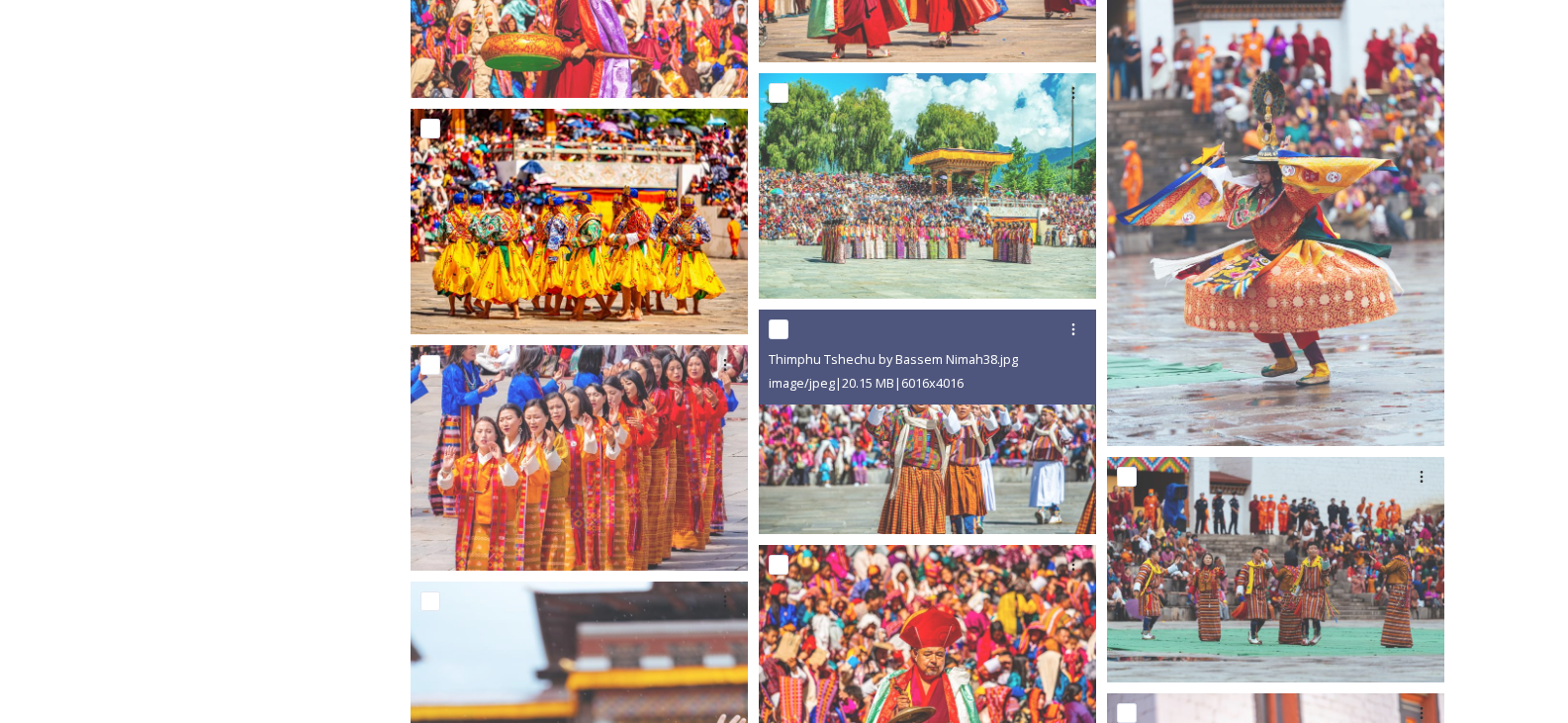
scroll to position [7519, 0]
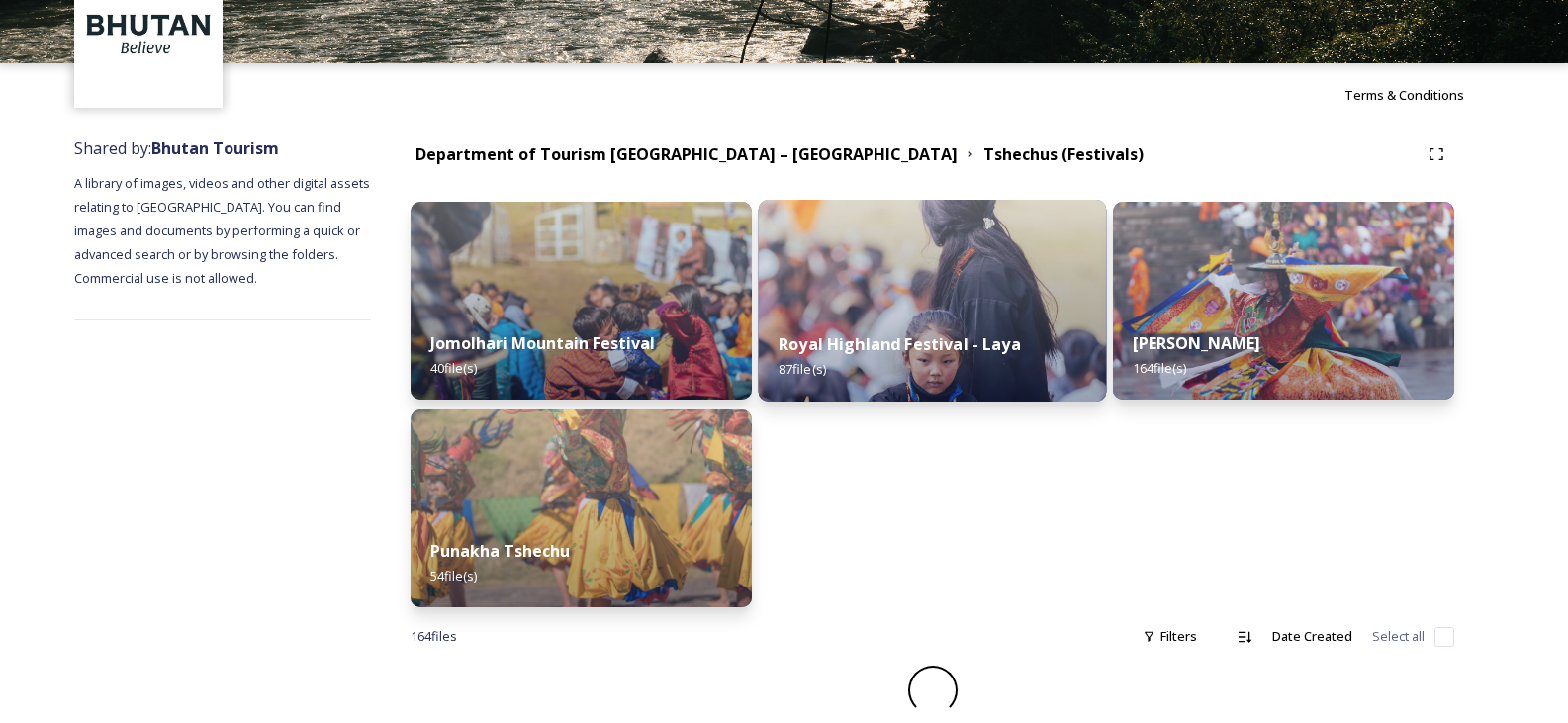
scroll to position [116, 0]
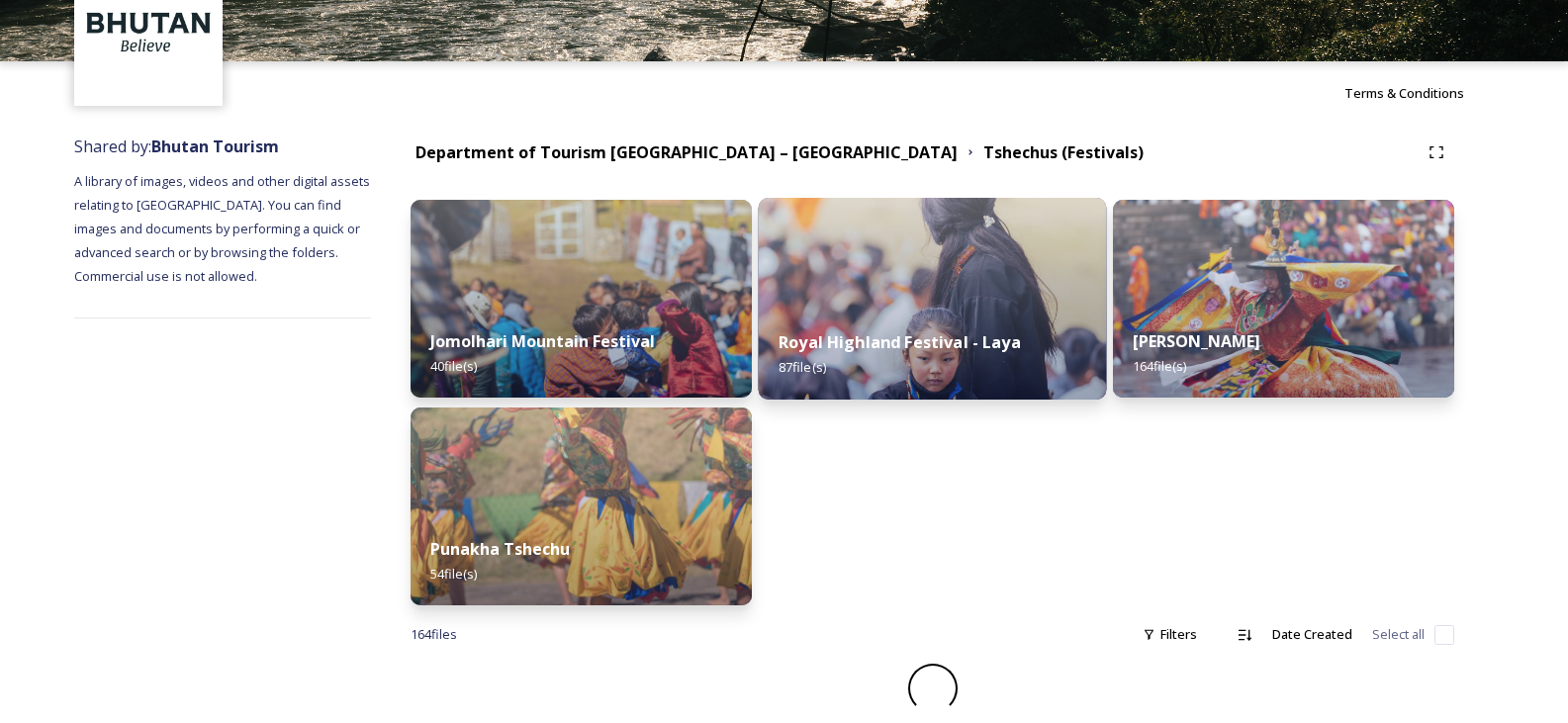
click at [862, 293] on img at bounding box center [933, 298] width 348 height 202
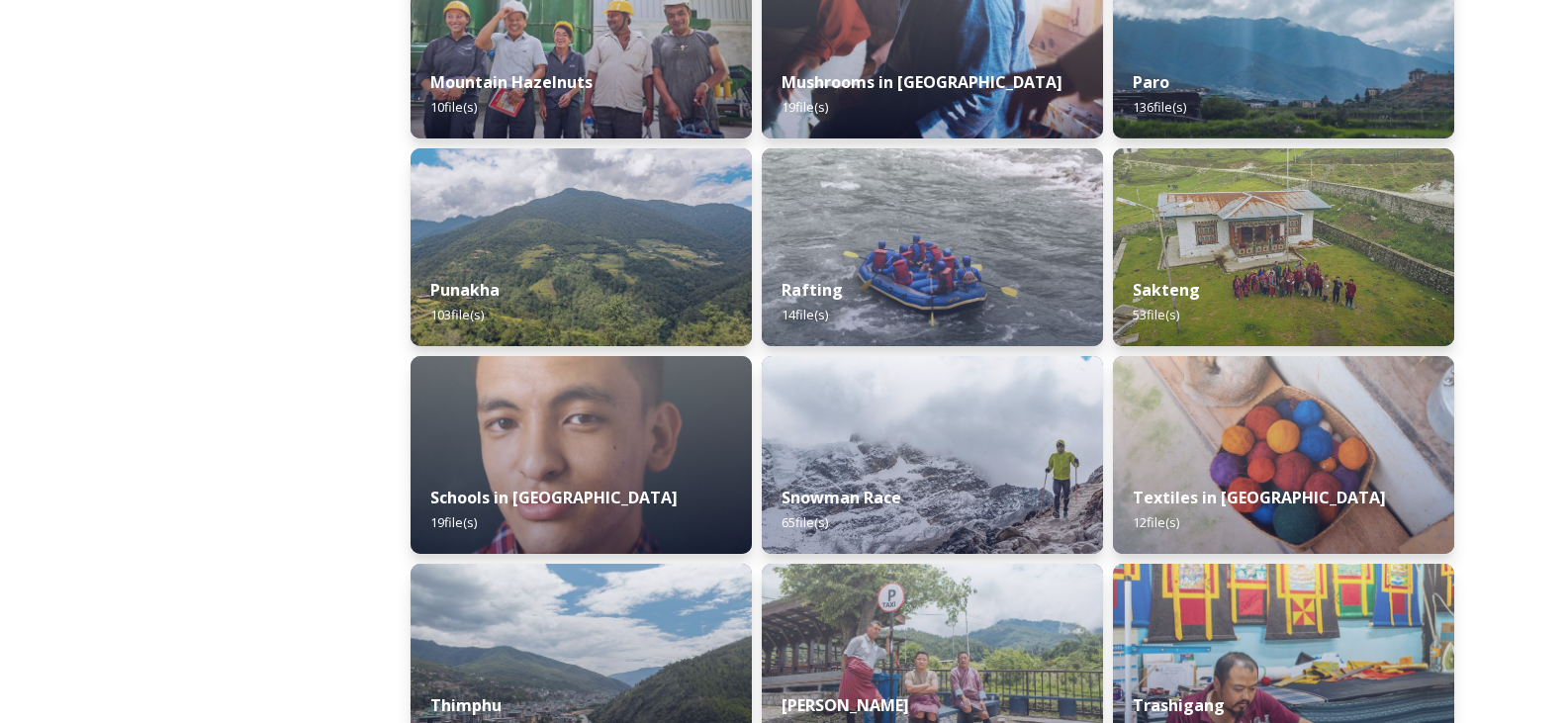
scroll to position [1682, 0]
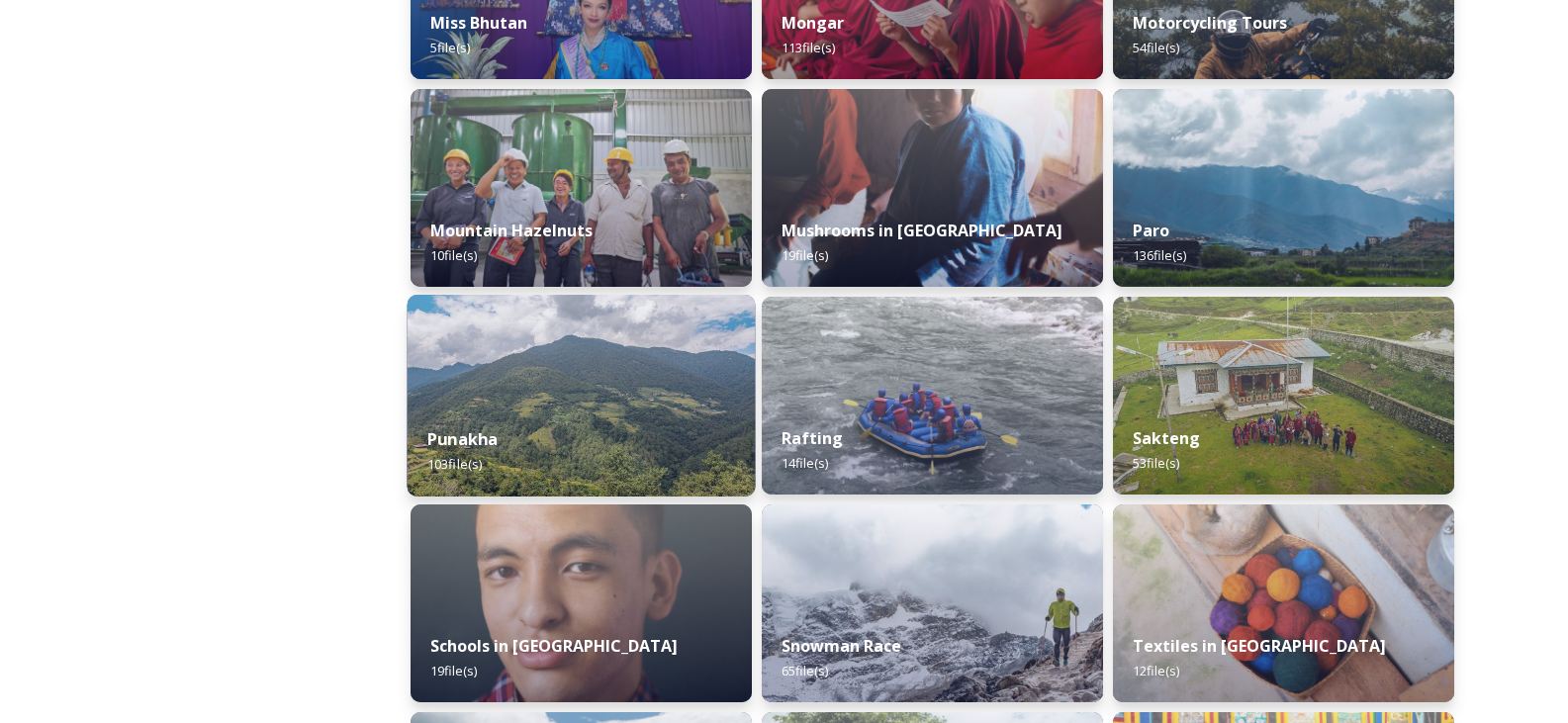
click at [629, 430] on div "Punakha 103 file(s)" at bounding box center [582, 452] width 348 height 90
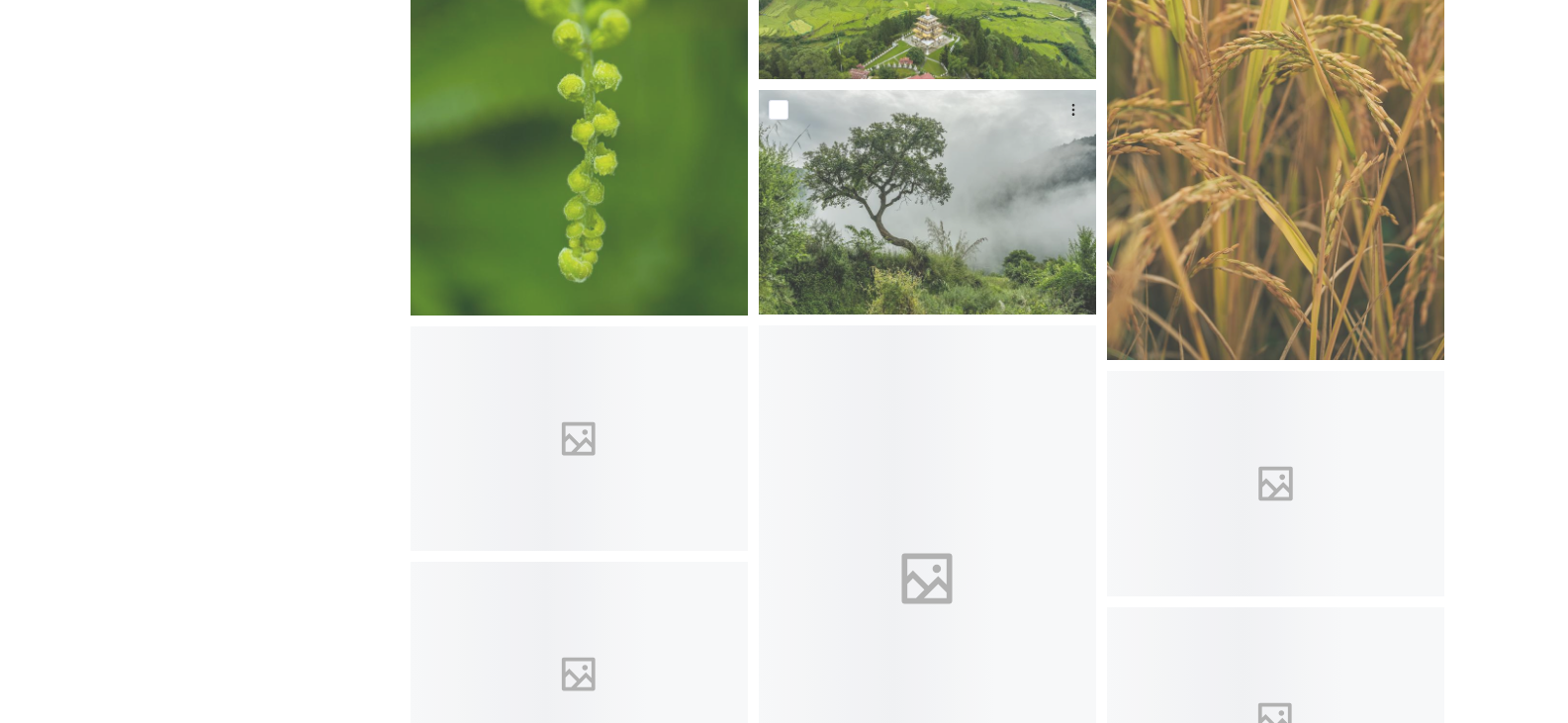
scroll to position [2078, 0]
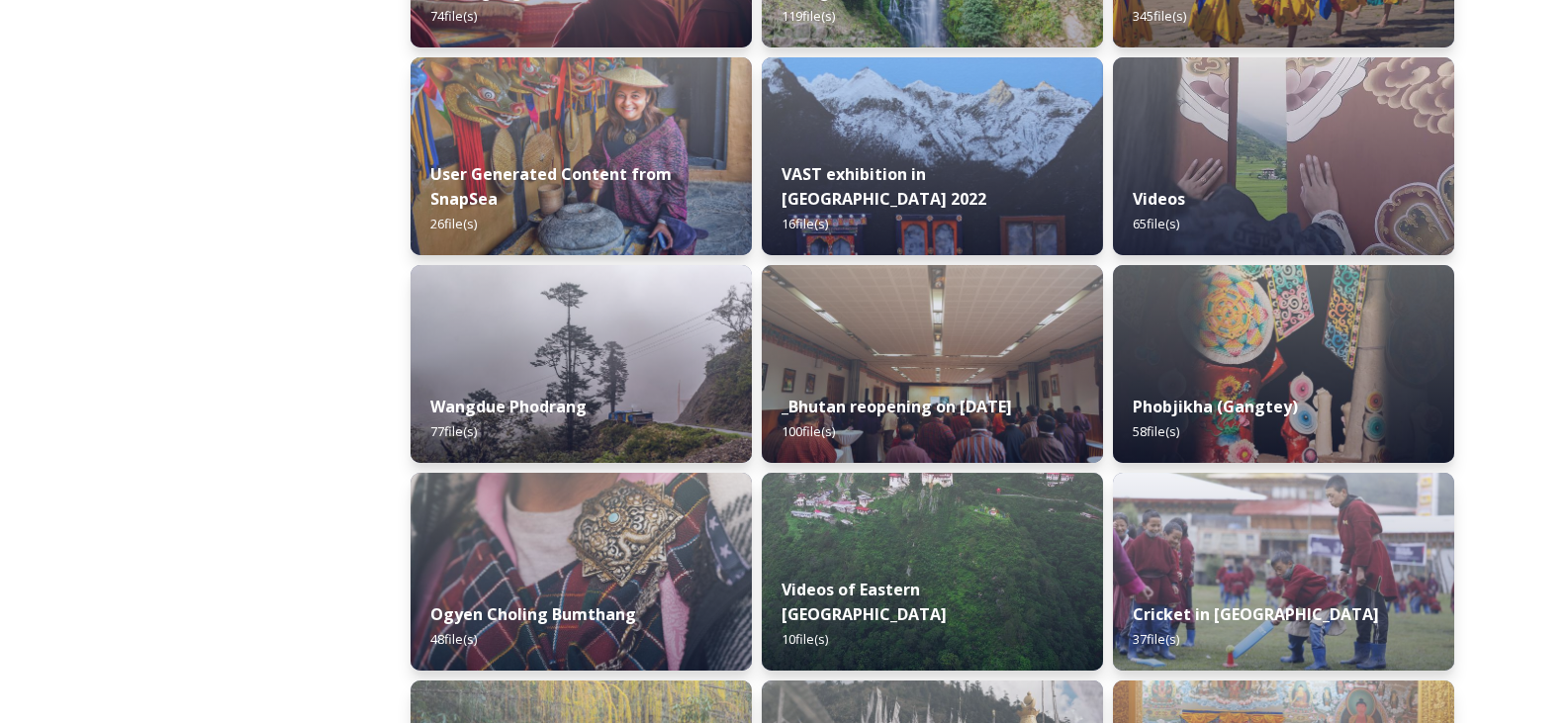
scroll to position [2771, 0]
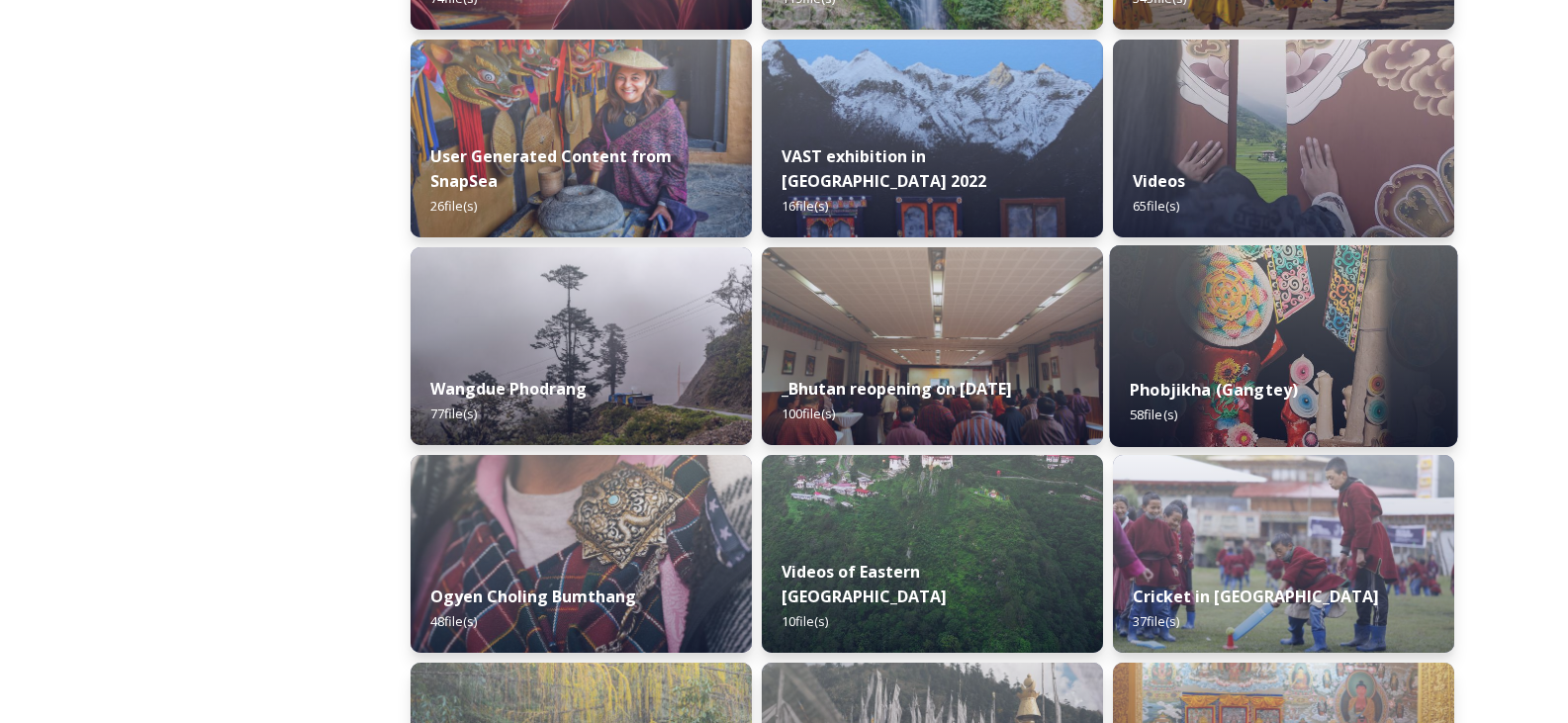
click at [1181, 405] on div "Phobjikha (Gangtey) 58 file(s)" at bounding box center [1284, 402] width 348 height 90
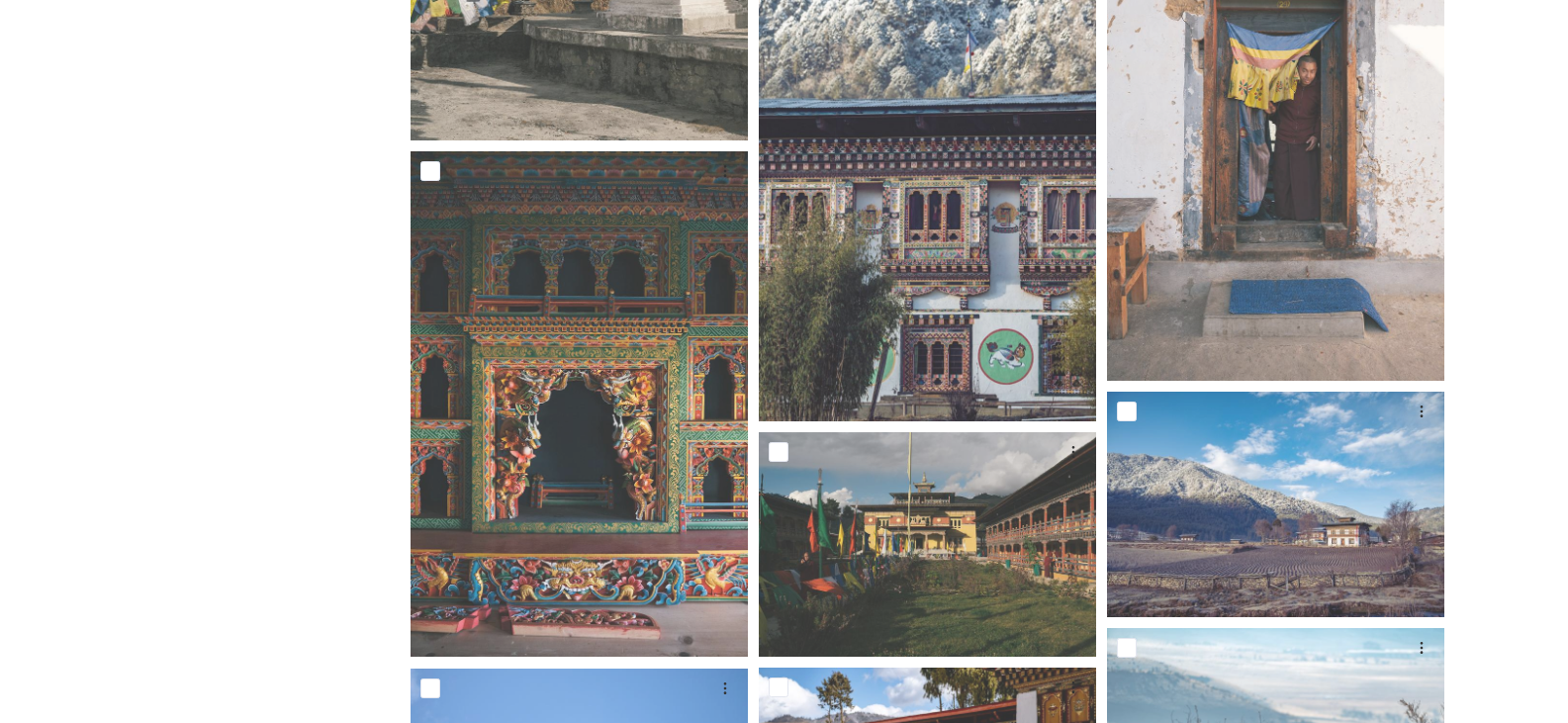
scroll to position [2473, 0]
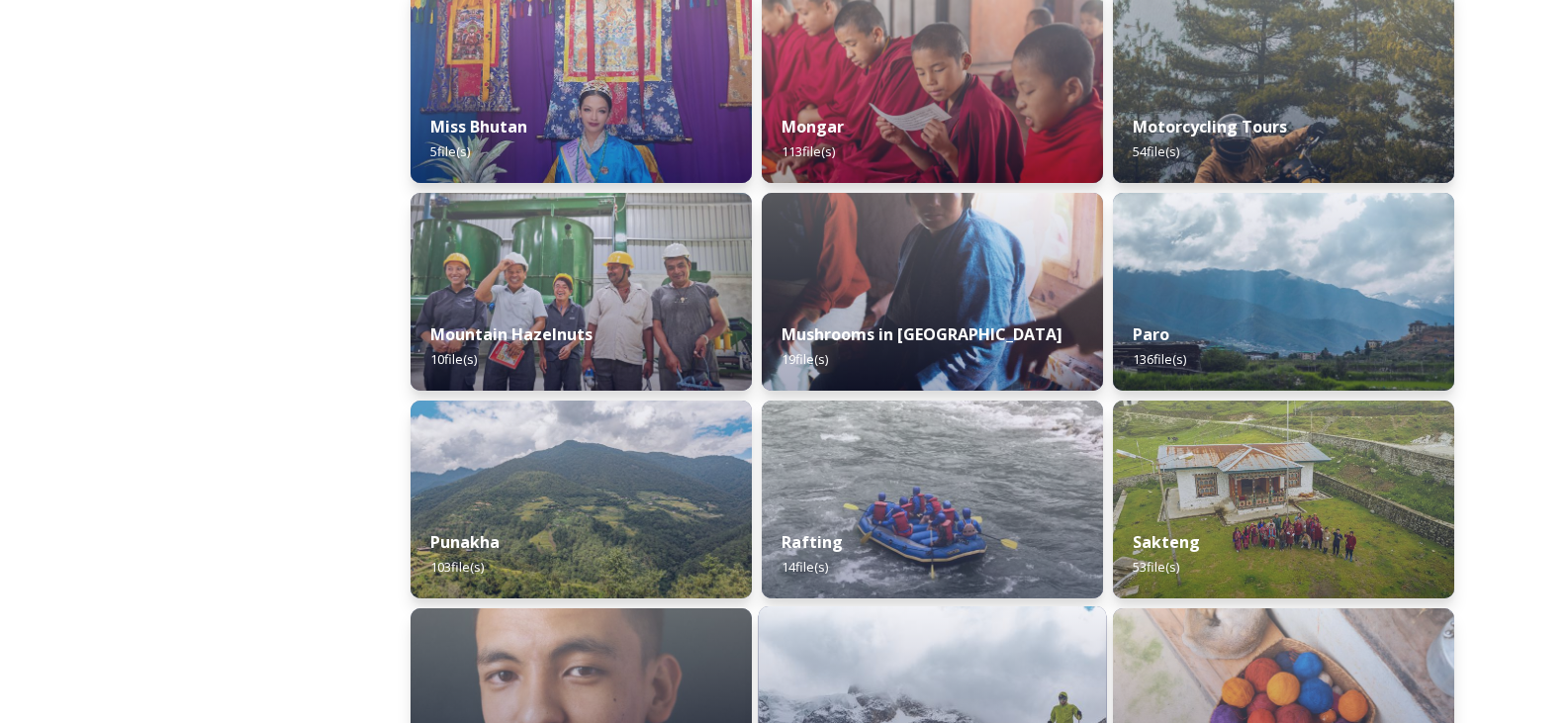
scroll to position [1385, 0]
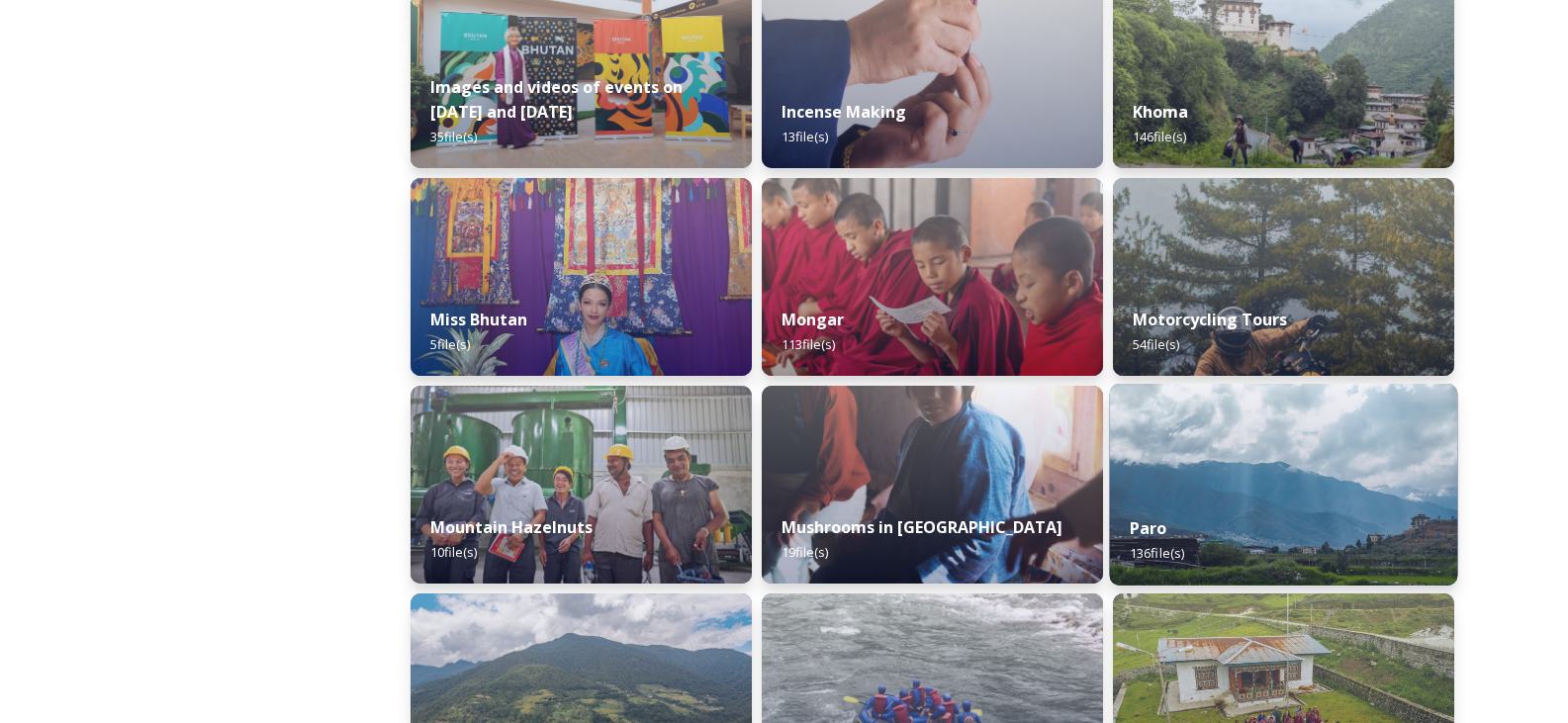
click at [1396, 478] on img at bounding box center [1284, 484] width 348 height 202
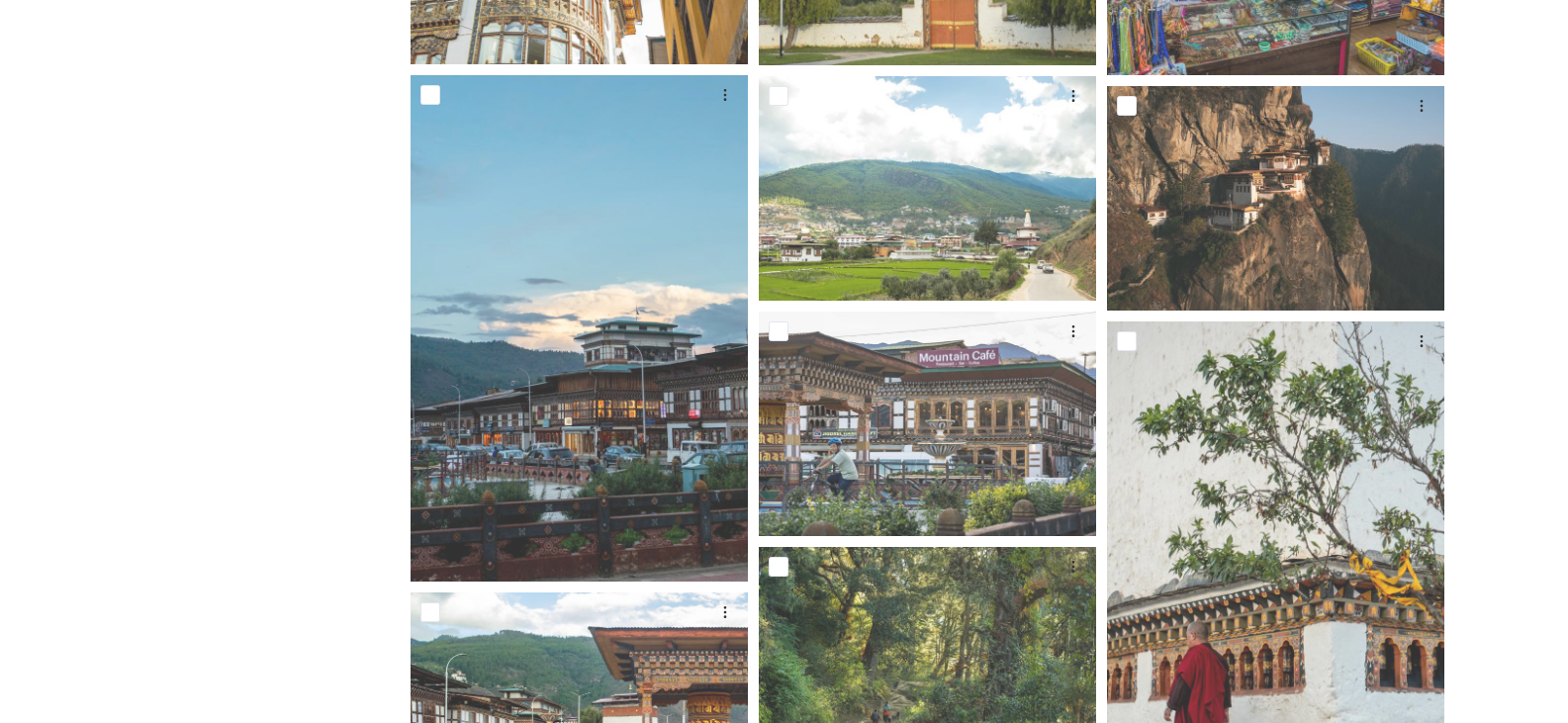
scroll to position [3562, 0]
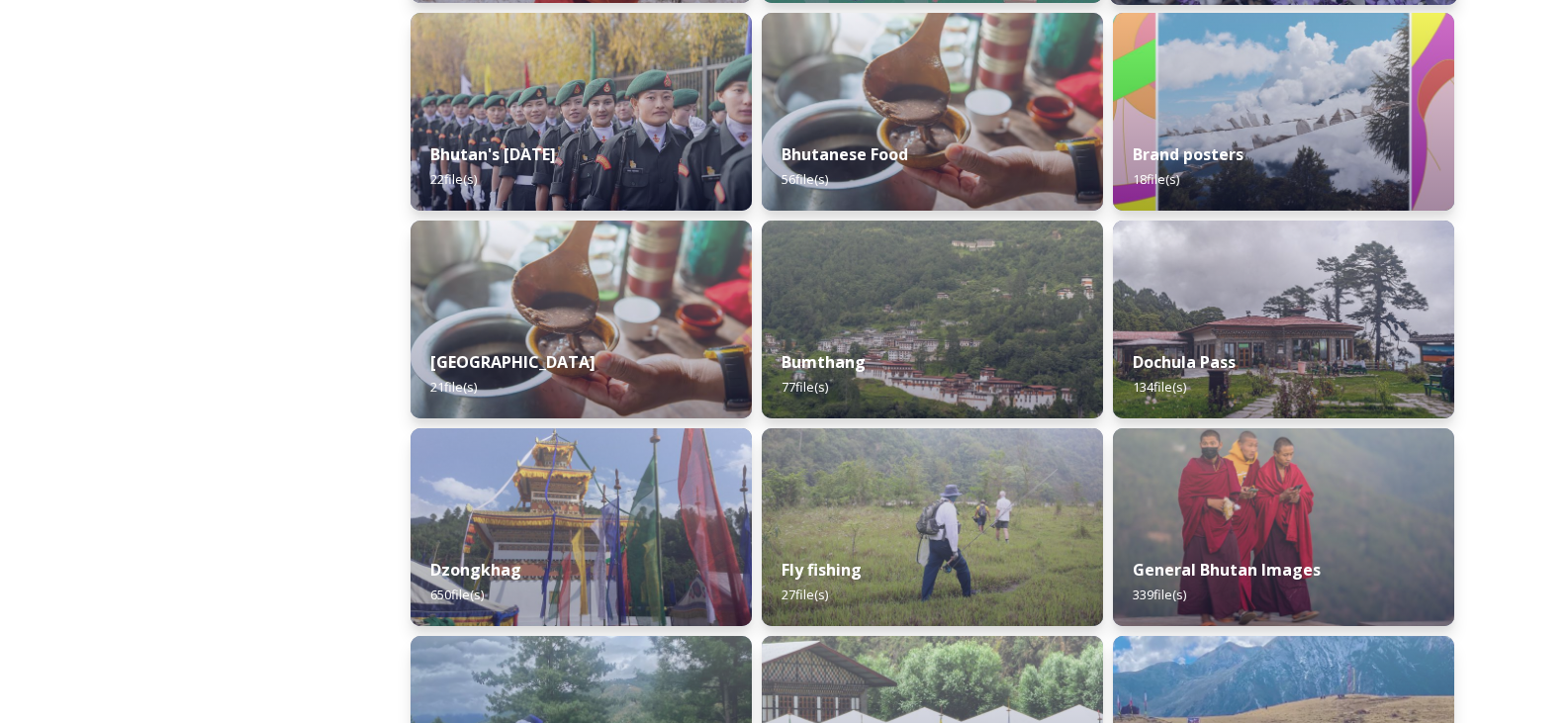
scroll to position [792, 0]
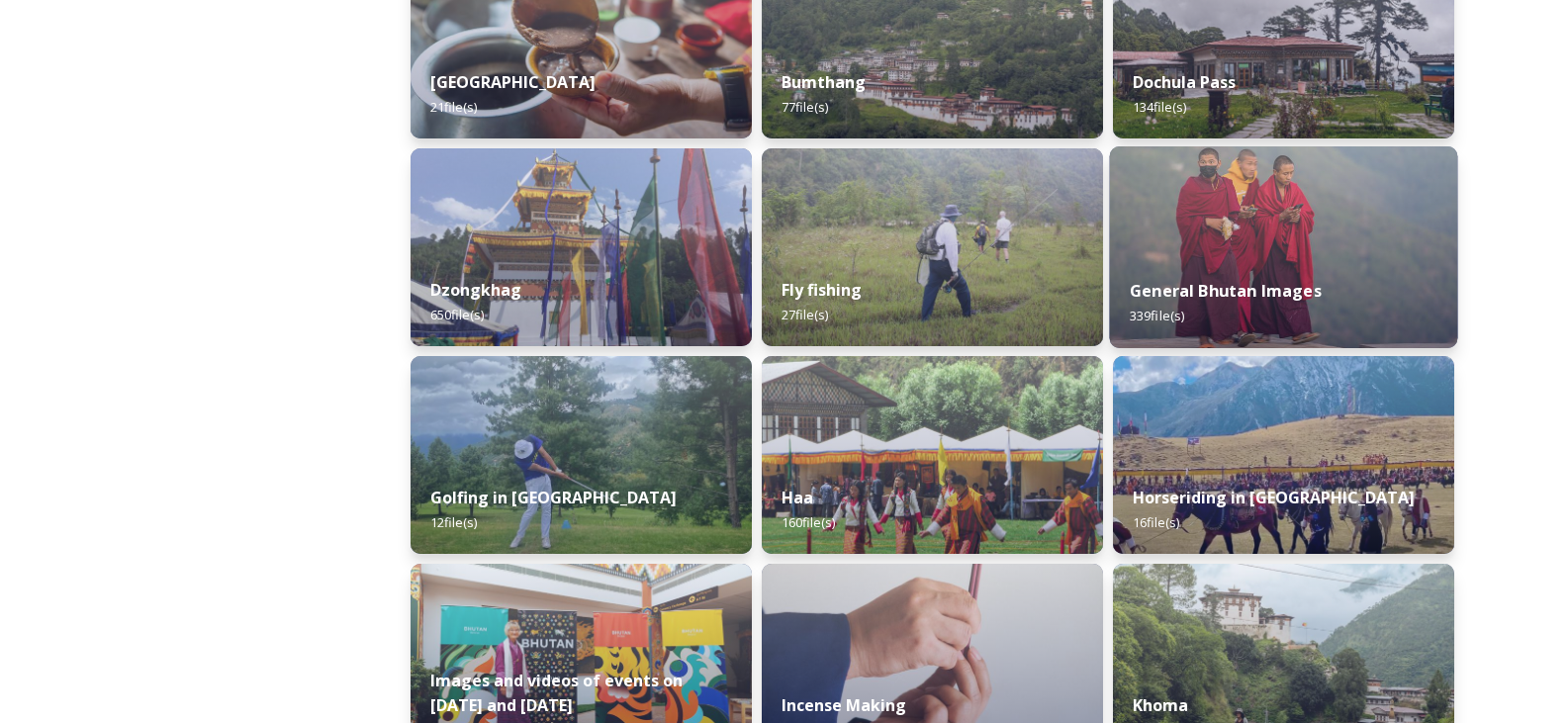
click at [1291, 243] on img at bounding box center [1284, 247] width 348 height 202
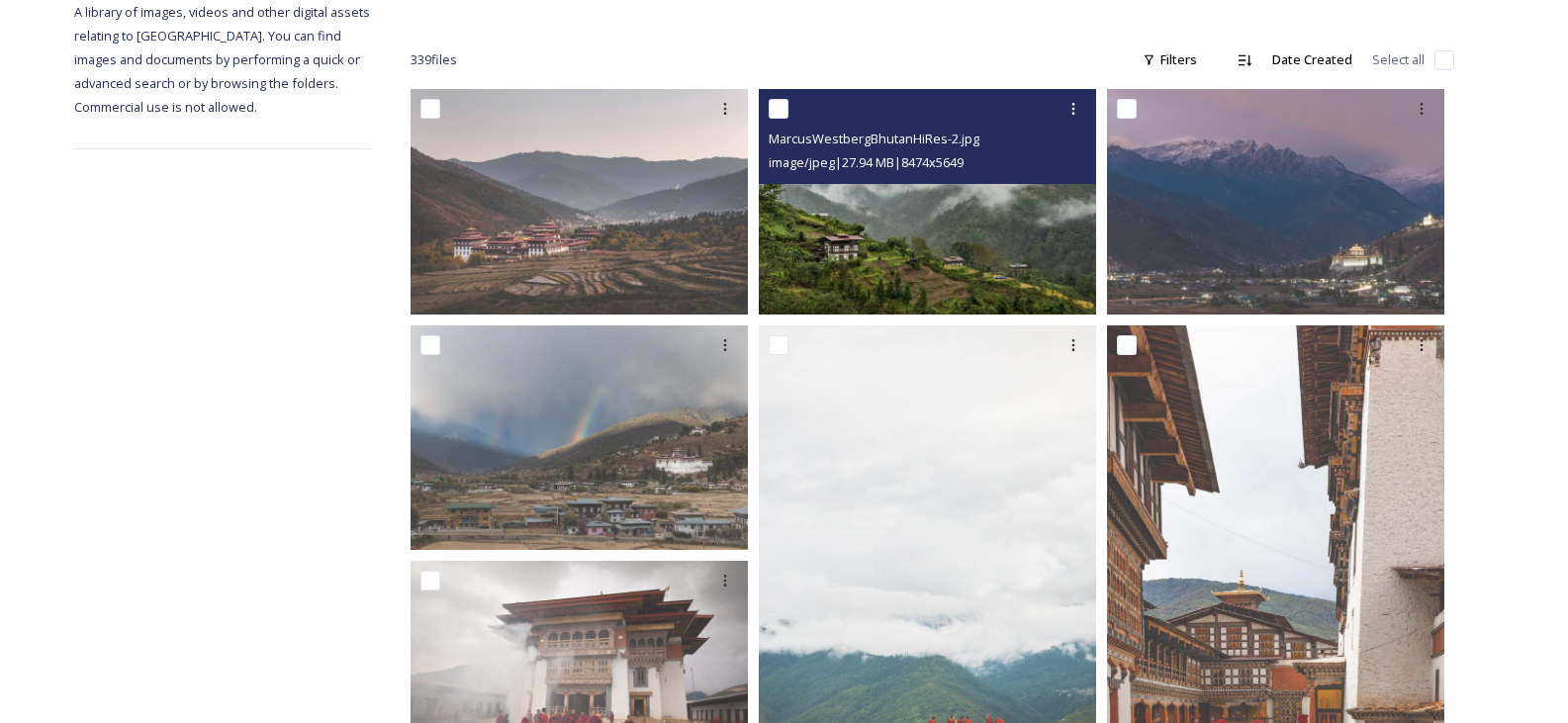
scroll to position [396, 0]
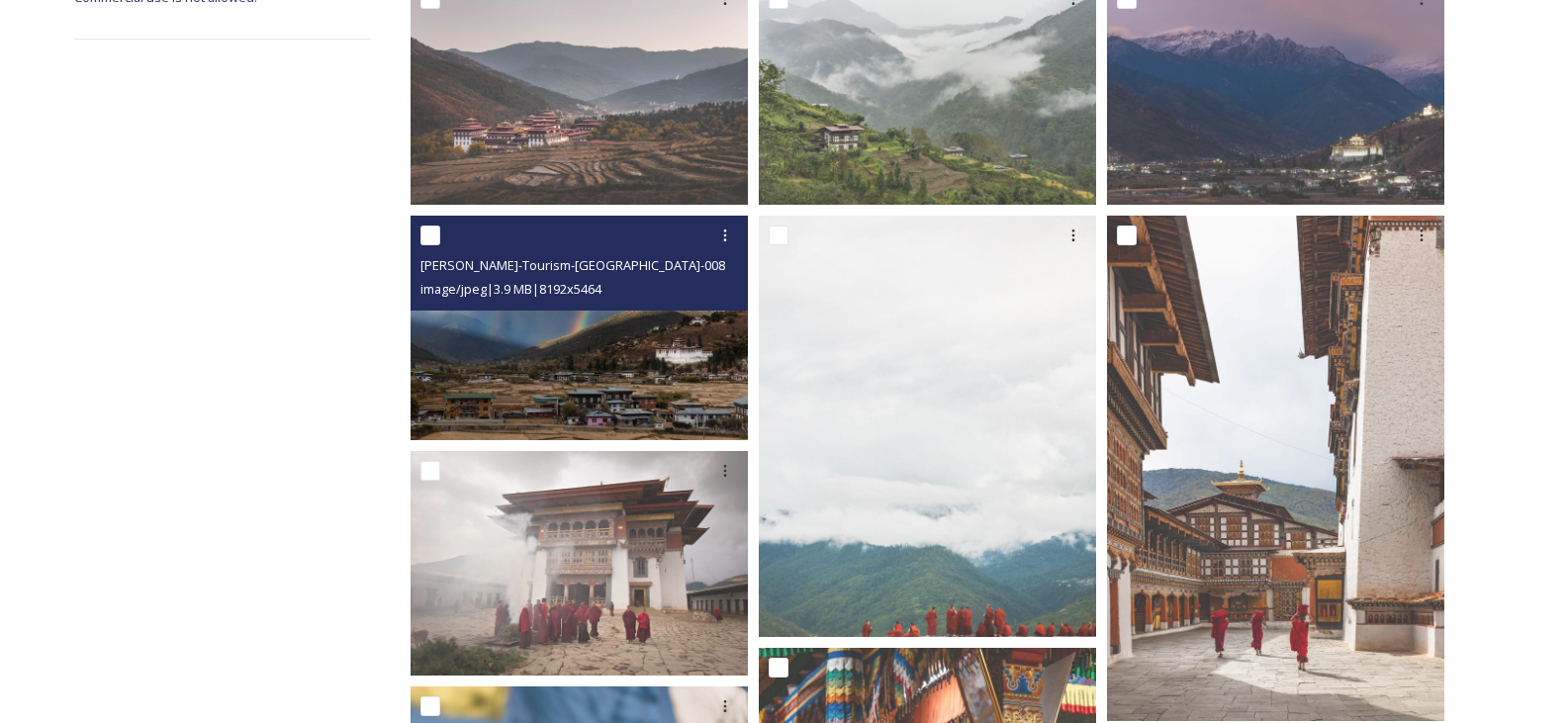
click at [581, 340] on img at bounding box center [579, 328] width 337 height 225
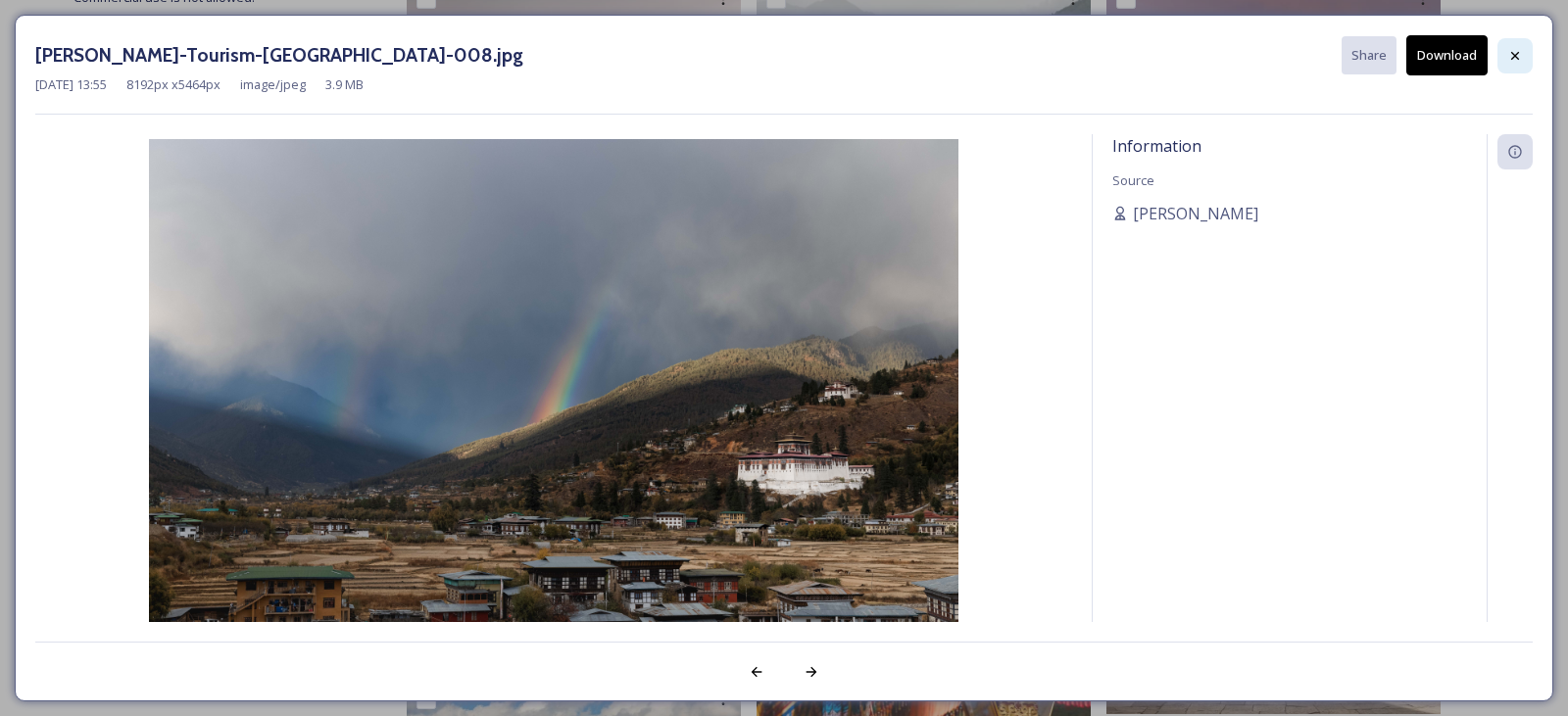
click at [1507, 59] on icon at bounding box center [1515, 56] width 16 height 16
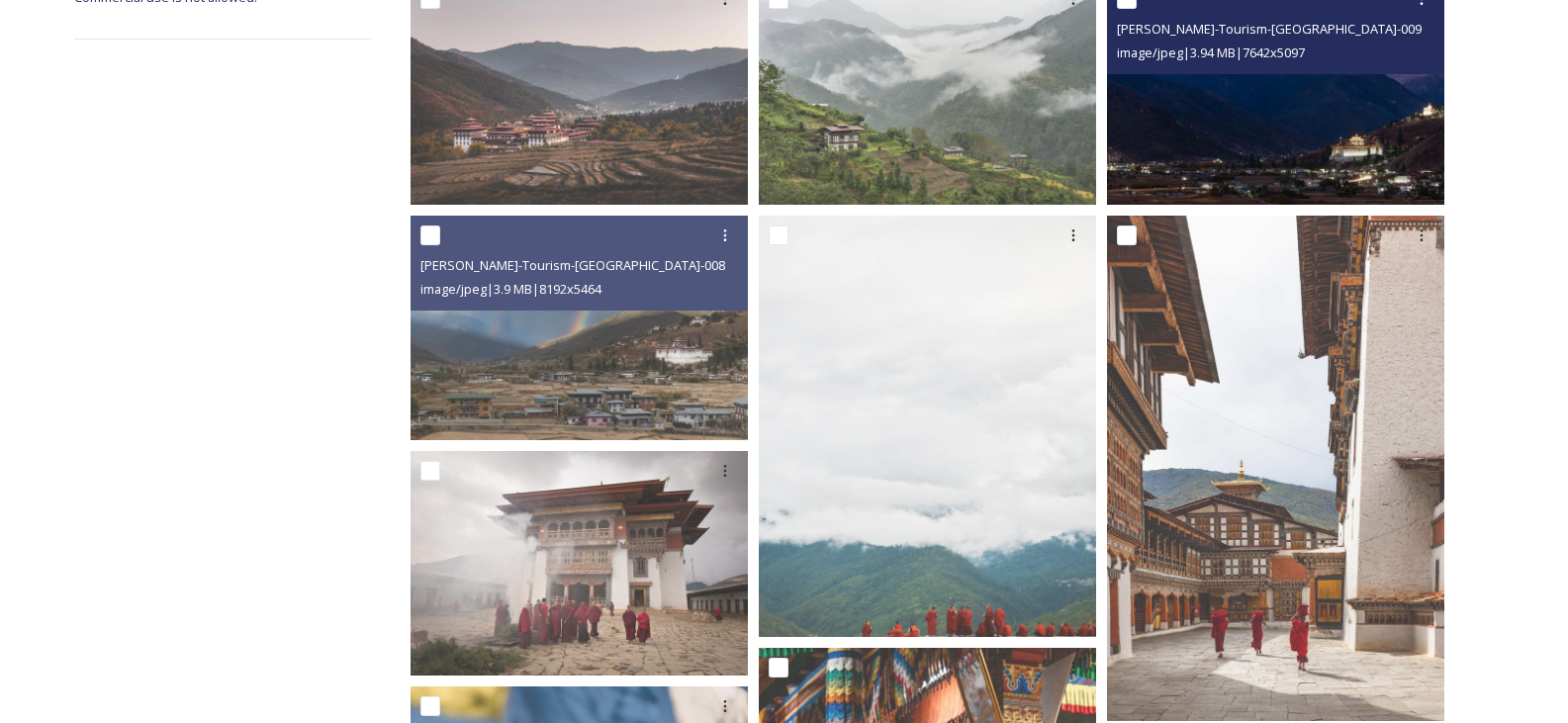
click at [1283, 141] on img at bounding box center [1275, 91] width 337 height 225
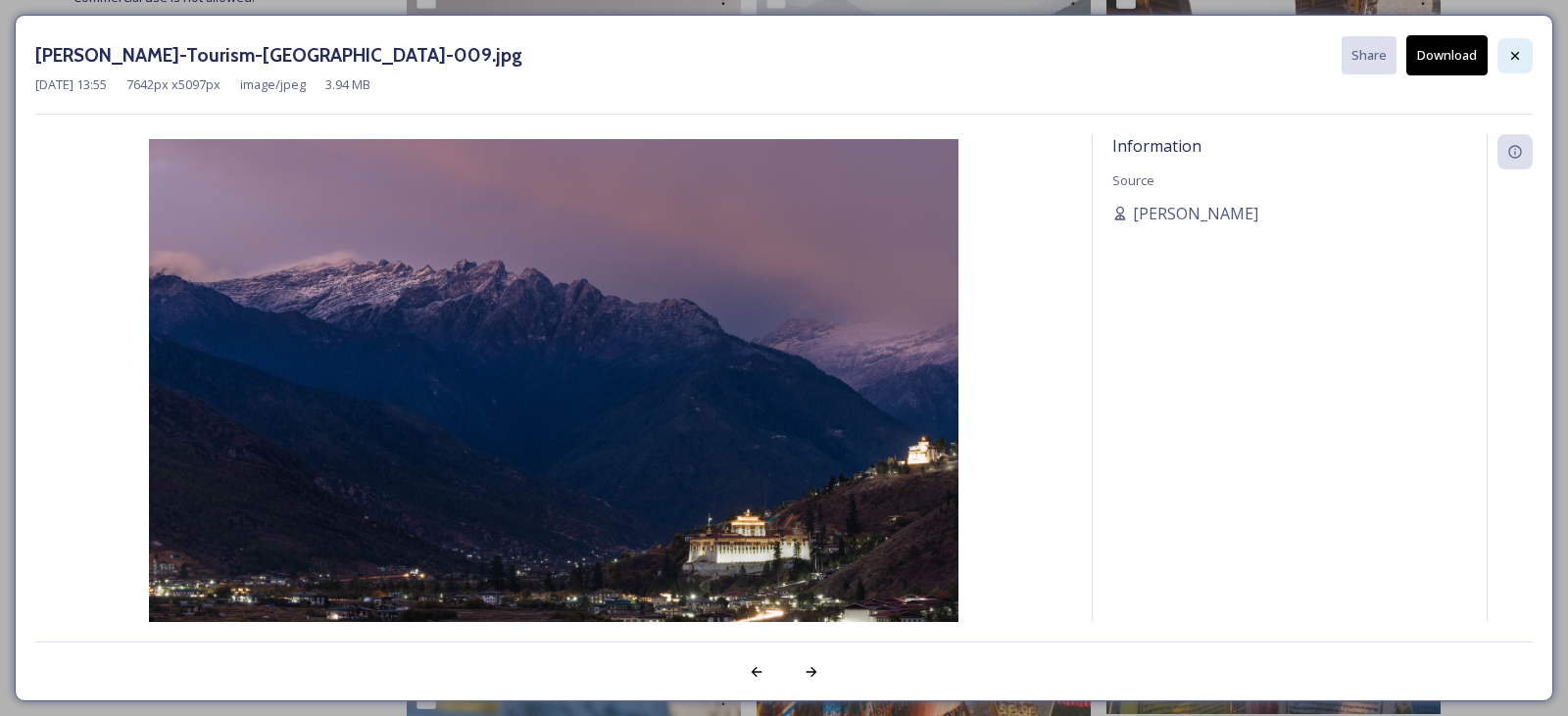
click at [1514, 60] on icon at bounding box center [1515, 56] width 16 height 16
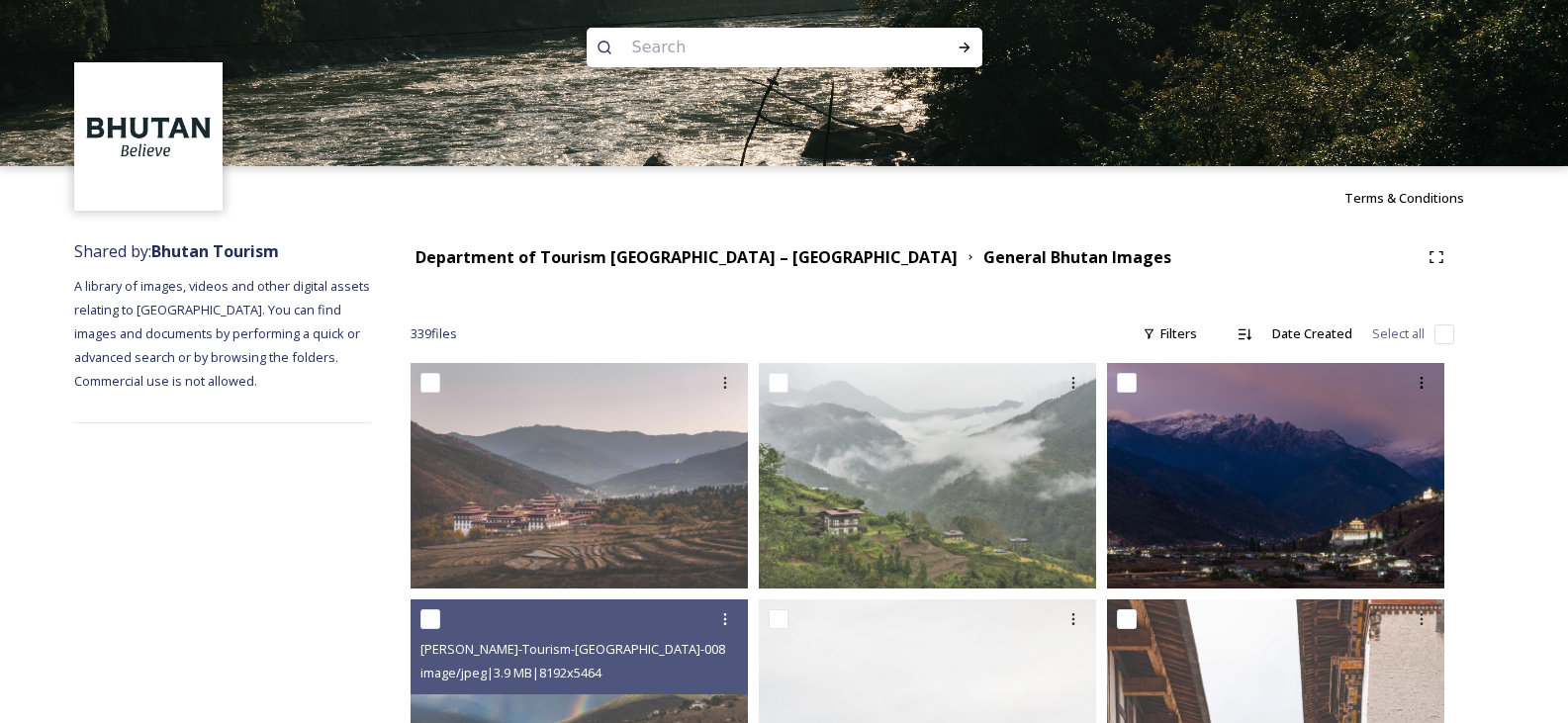
scroll to position [0, 0]
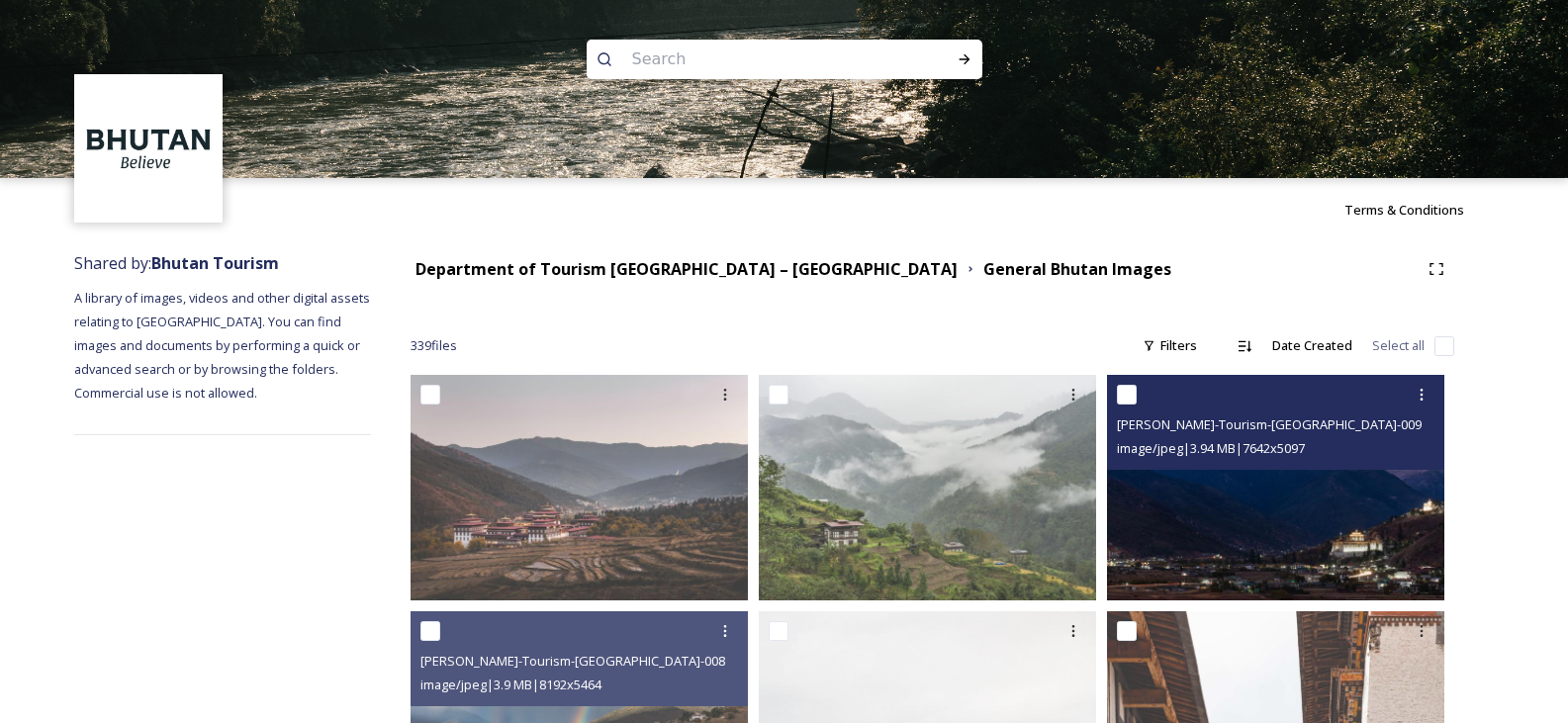
click at [1228, 480] on img at bounding box center [1275, 487] width 337 height 225
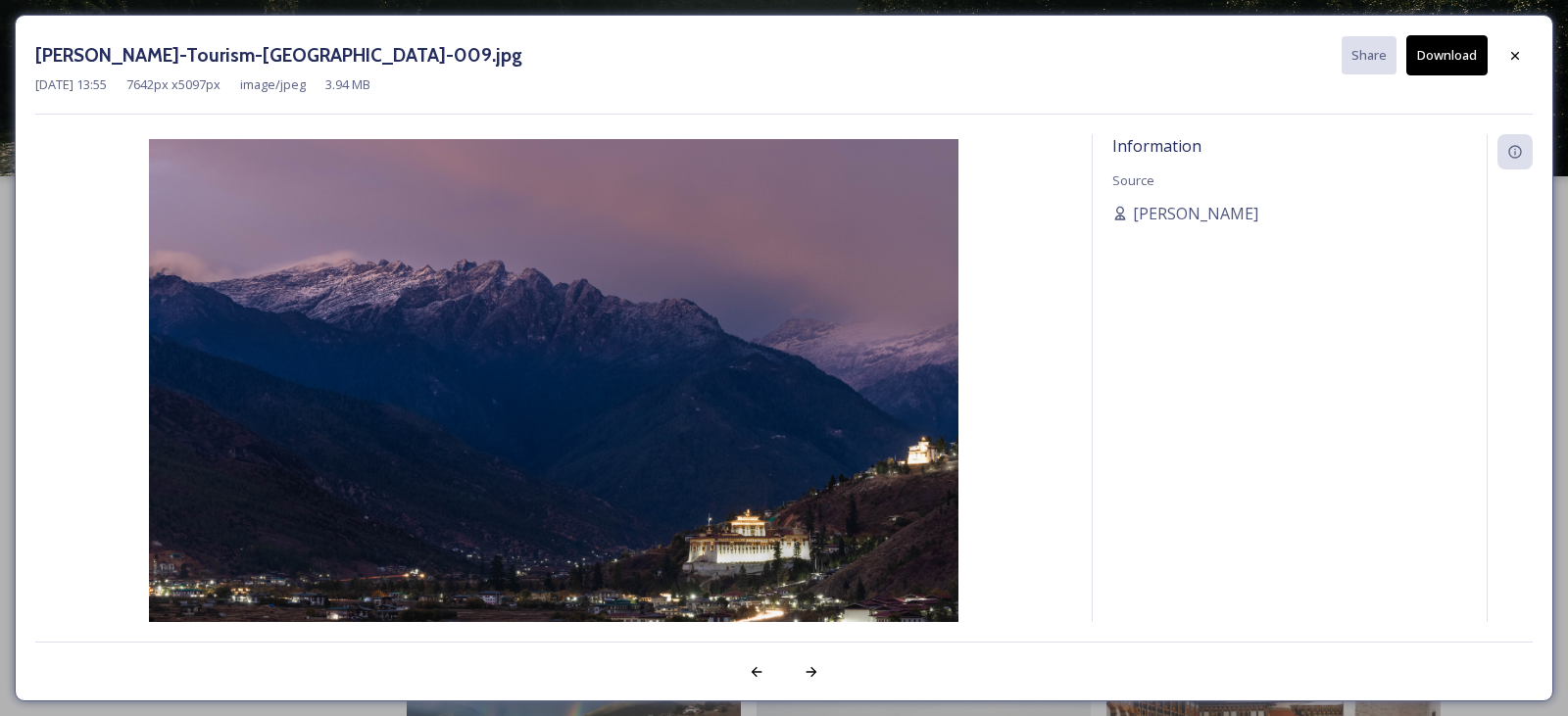
click at [1467, 82] on div "[DATE] 13:55 7642 px x 5097 px image/jpeg 3.94 MB" at bounding box center [784, 85] width 1497 height 19
click at [1465, 63] on button "Download" at bounding box center [1447, 55] width 82 height 40
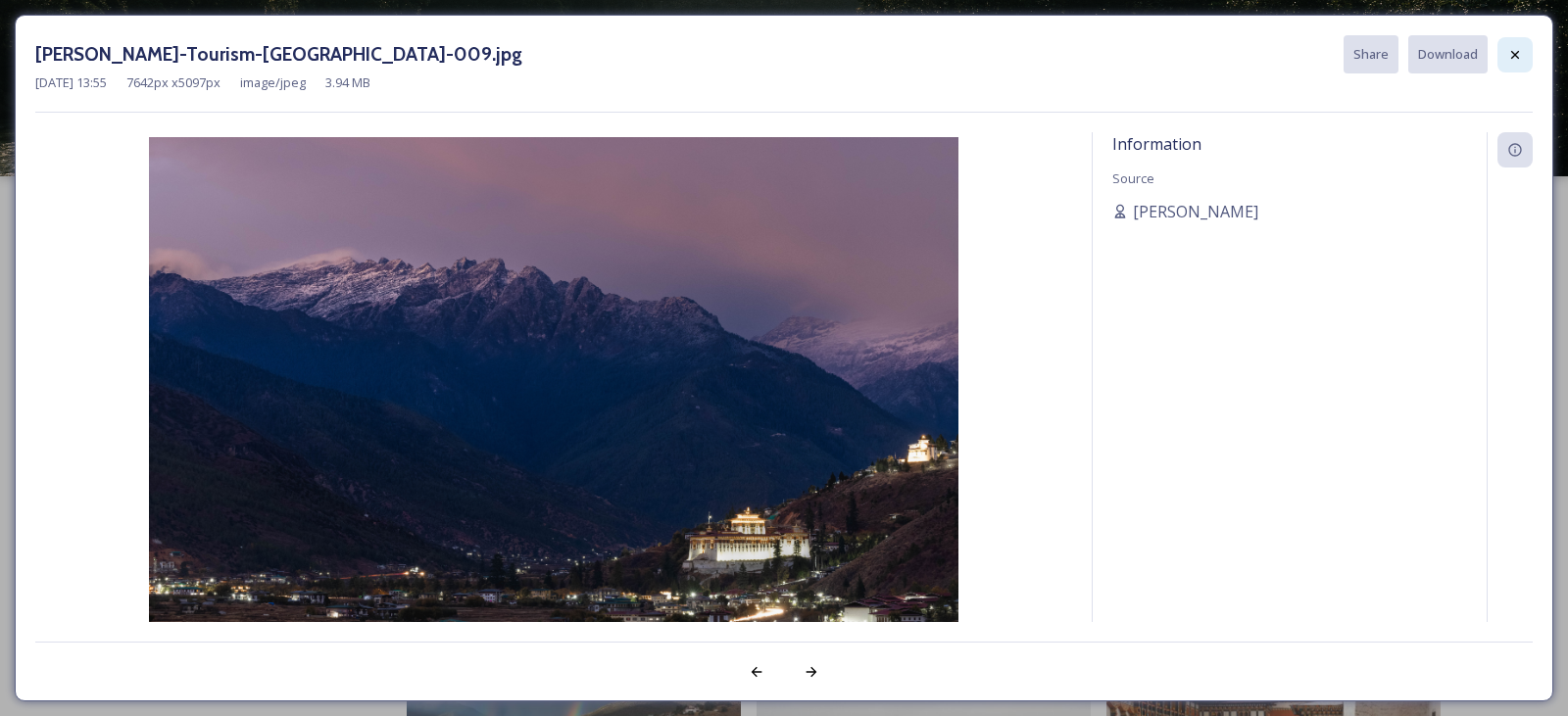
click at [1514, 50] on icon at bounding box center [1515, 55] width 16 height 16
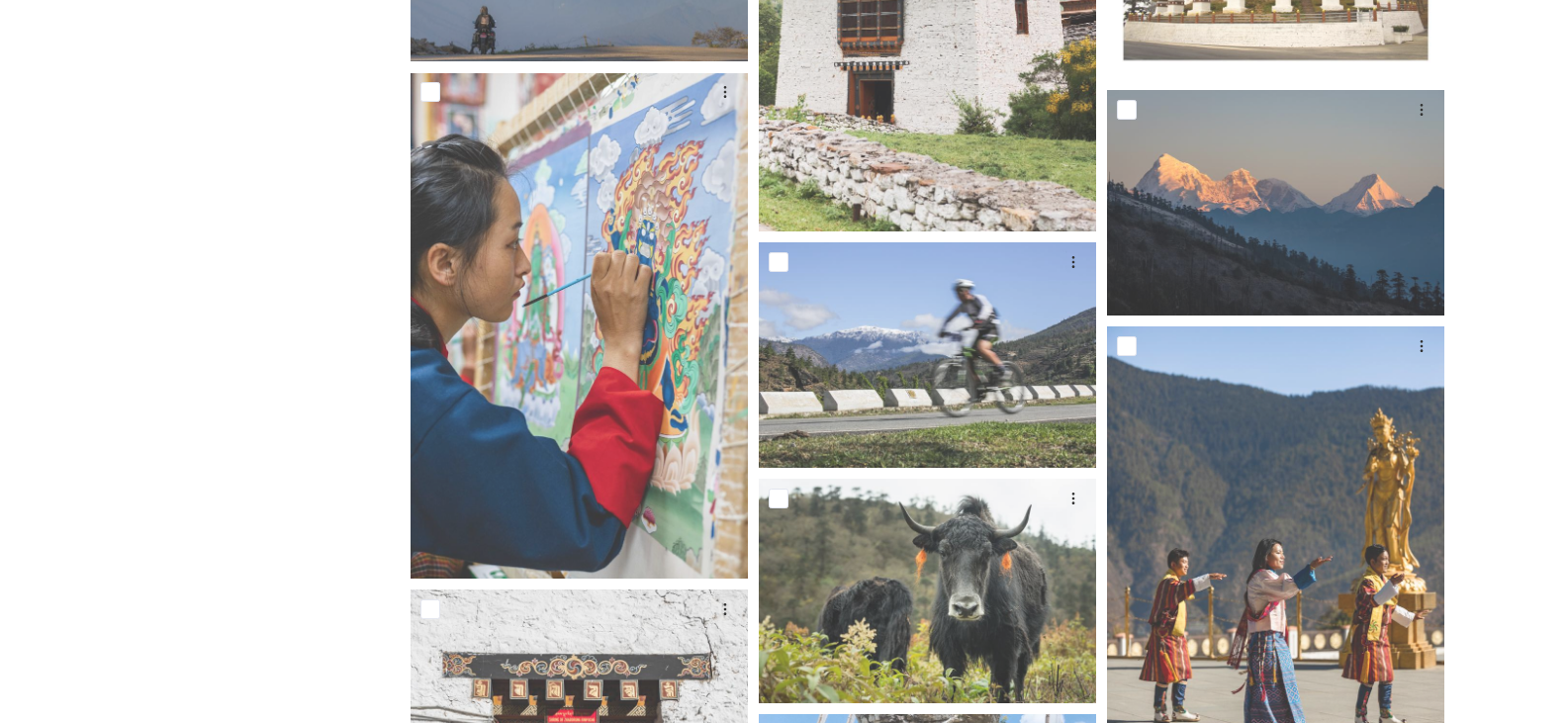
scroll to position [3364, 0]
